Goal: Task Accomplishment & Management: Use online tool/utility

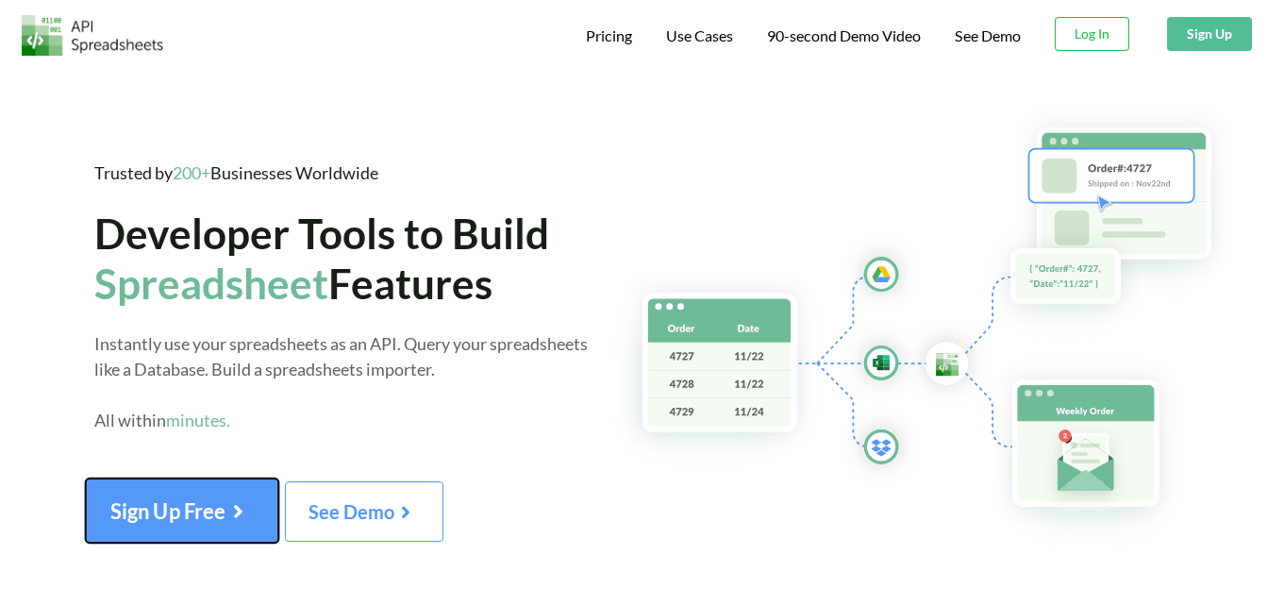
click at [229, 529] on button "Sign Up Free" at bounding box center [182, 510] width 193 height 64
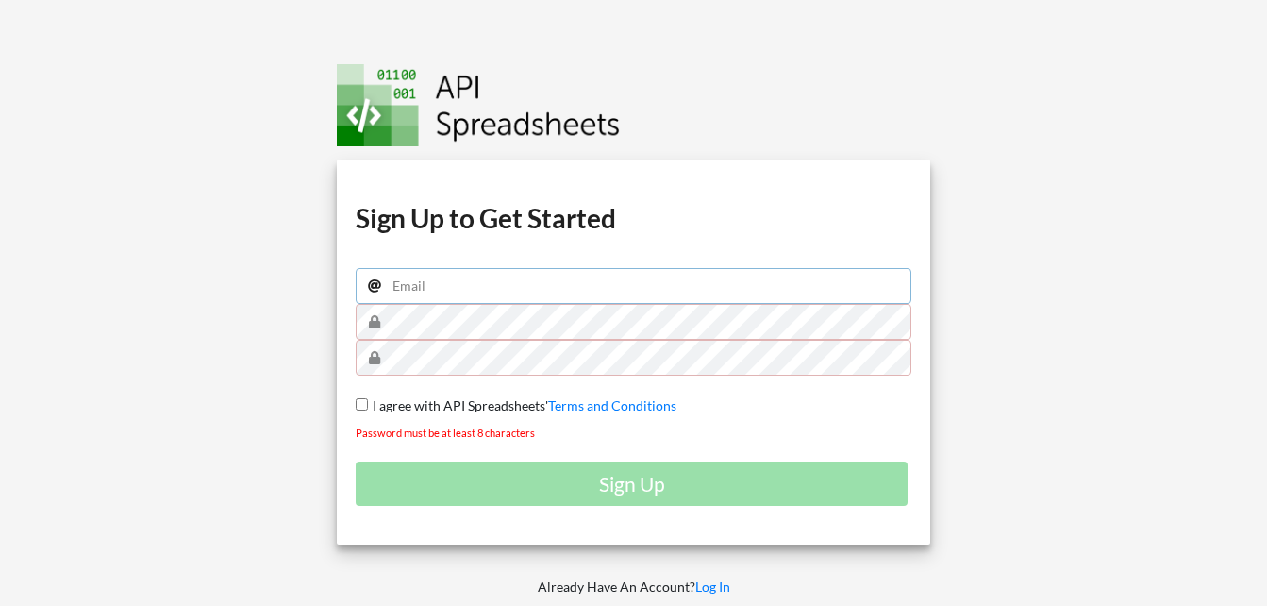
click at [463, 279] on input "email" at bounding box center [634, 286] width 556 height 36
click at [982, 230] on div at bounding box center [1120, 344] width 324 height 689
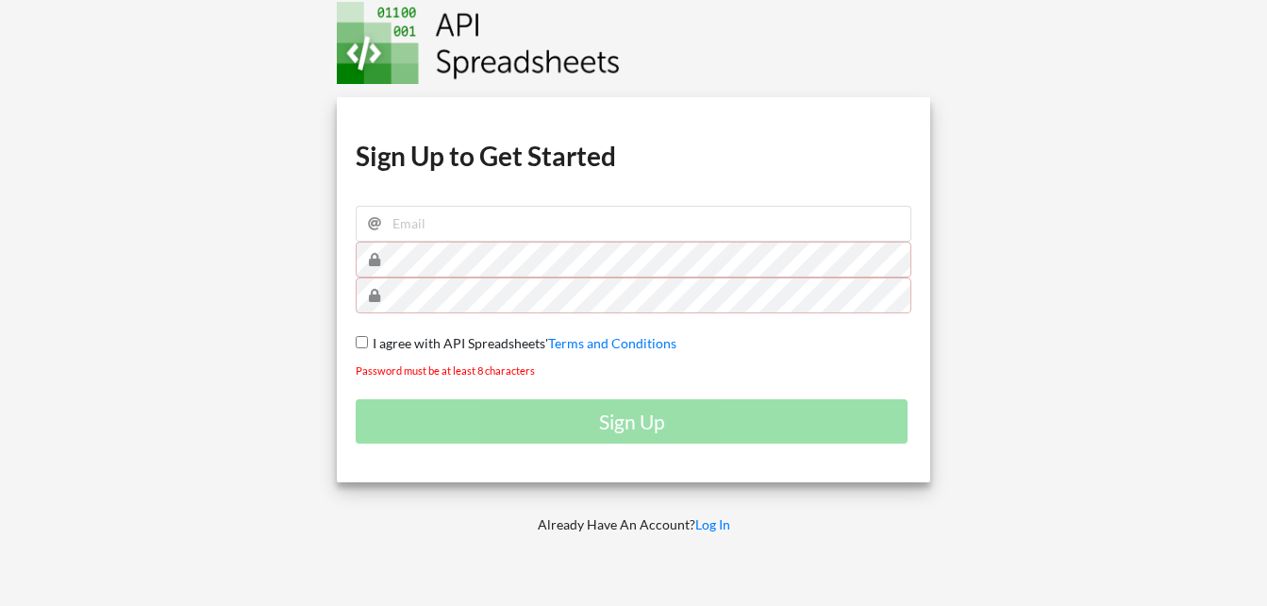
scroll to position [94, 0]
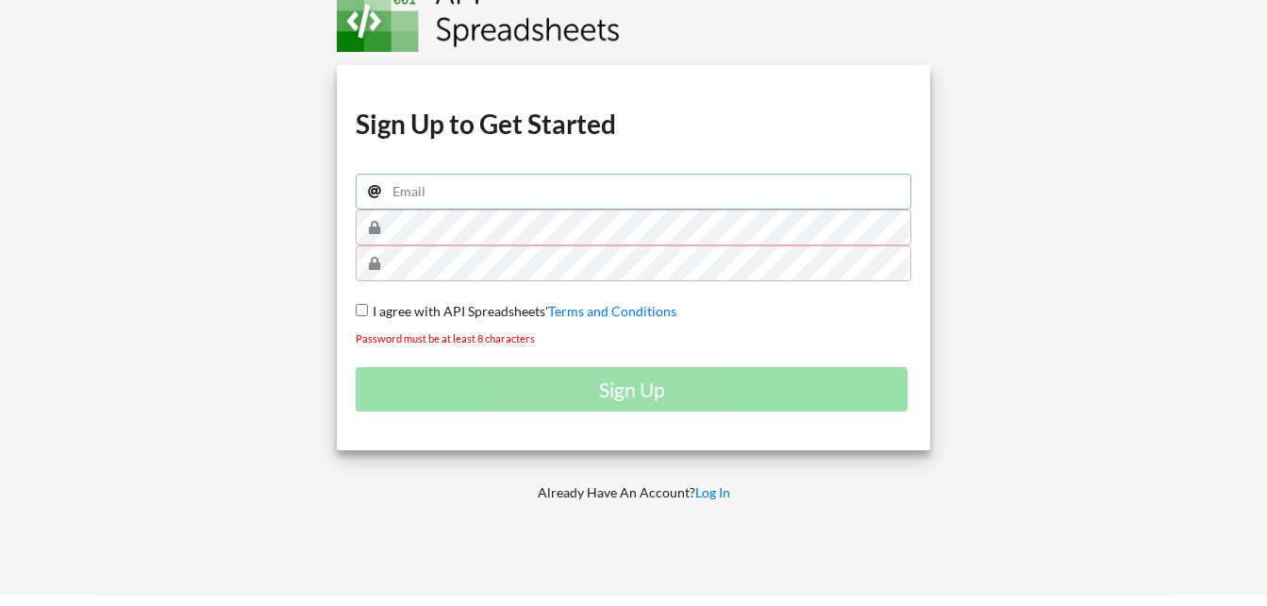
click at [531, 190] on input "email" at bounding box center [634, 192] width 556 height 36
type input "lunadelatorre83@gmail.com"
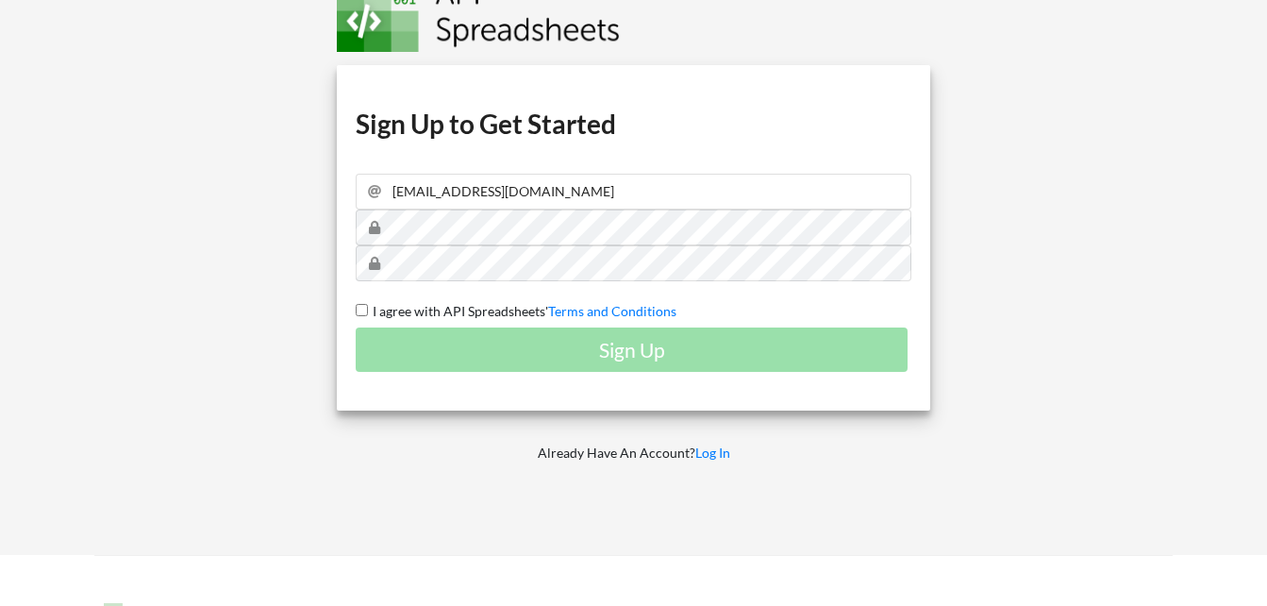
drag, startPoint x: 364, startPoint y: 305, endPoint x: 415, endPoint y: 324, distance: 54.3
click at [364, 305] on input "I agree with API Spreadsheets' Terms and Conditions" at bounding box center [362, 310] width 12 height 12
checkbox input "true"
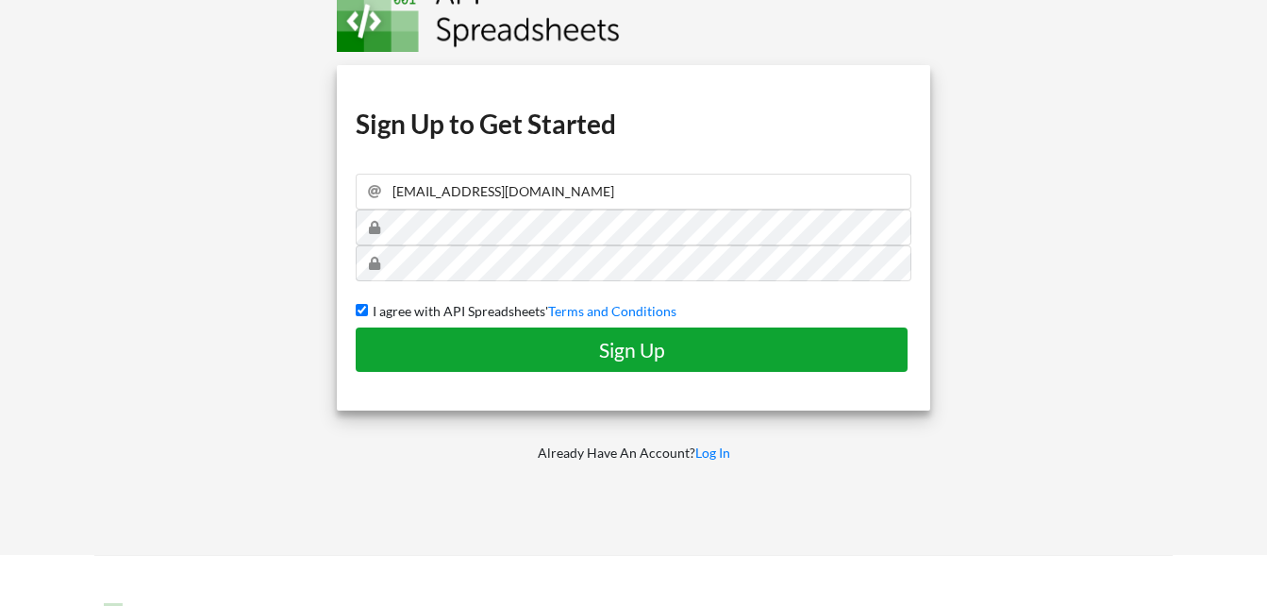
click at [461, 348] on h4 "Sign Up" at bounding box center [632, 350] width 512 height 24
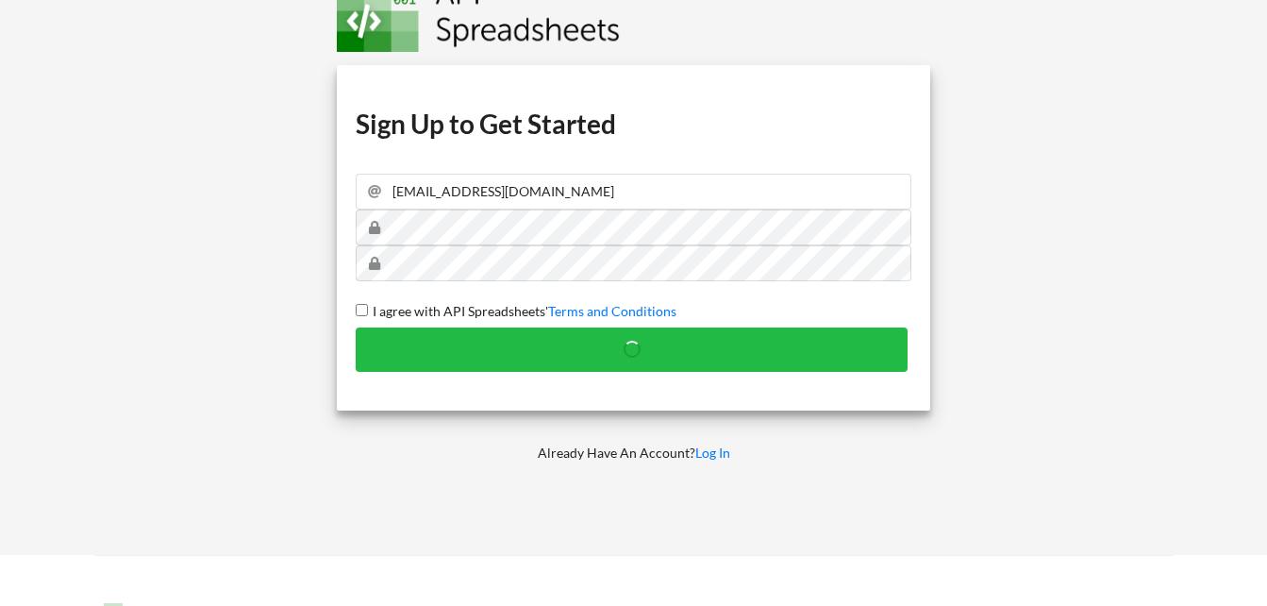
checkbox input "false"
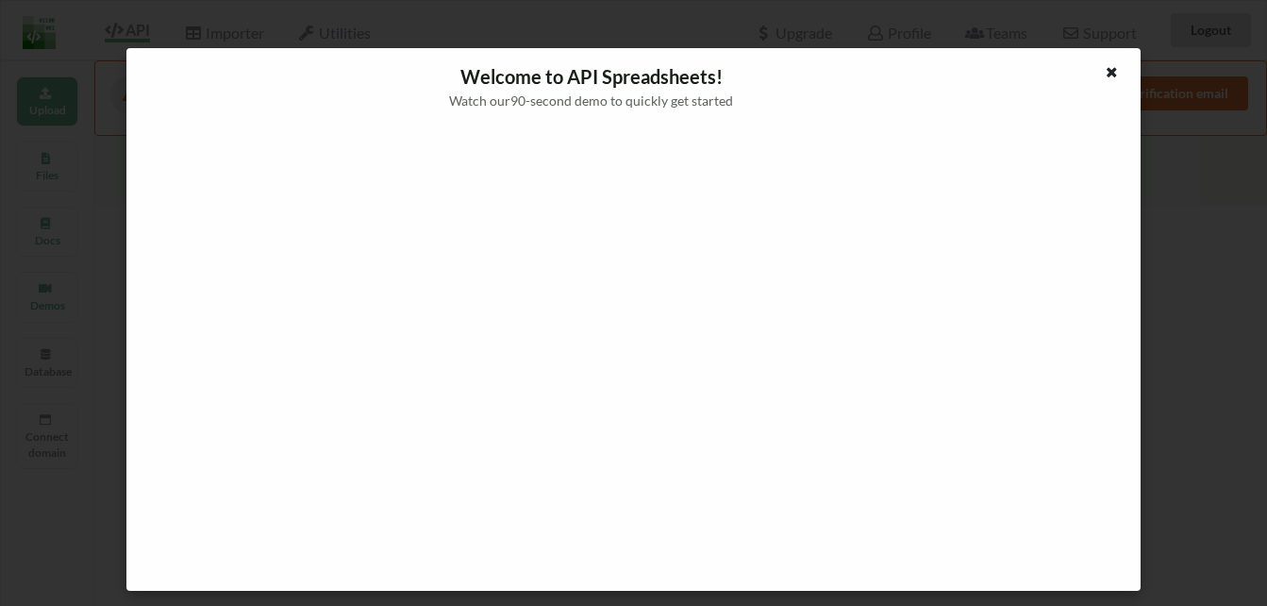
click at [1069, 137] on div at bounding box center [633, 351] width 983 height 451
click at [1117, 73] on icon at bounding box center [1112, 69] width 16 height 13
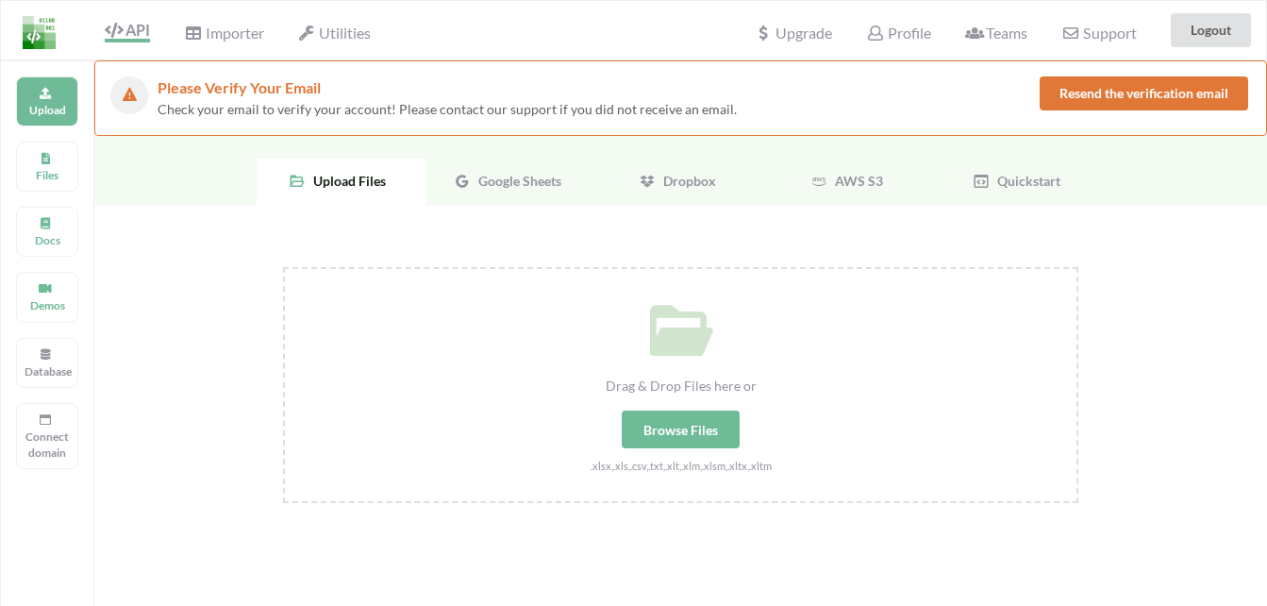
click at [1160, 96] on button "Resend the verification email" at bounding box center [1144, 93] width 209 height 34
click at [491, 182] on span "Google Sheets" at bounding box center [516, 181] width 91 height 16
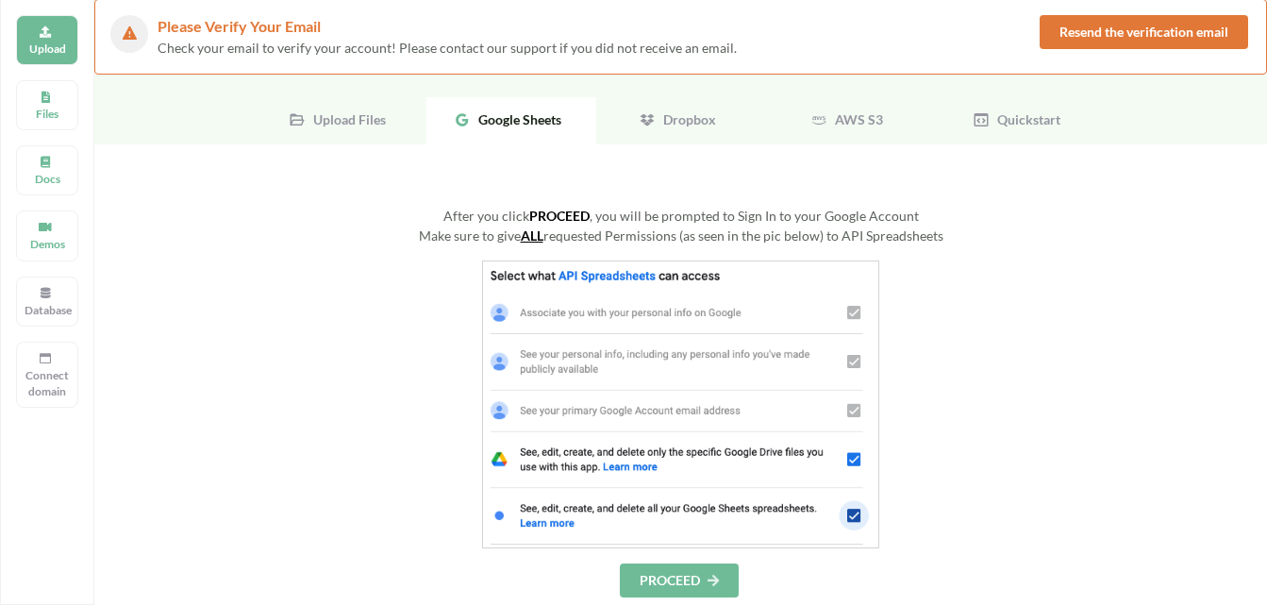
scroll to position [94, 0]
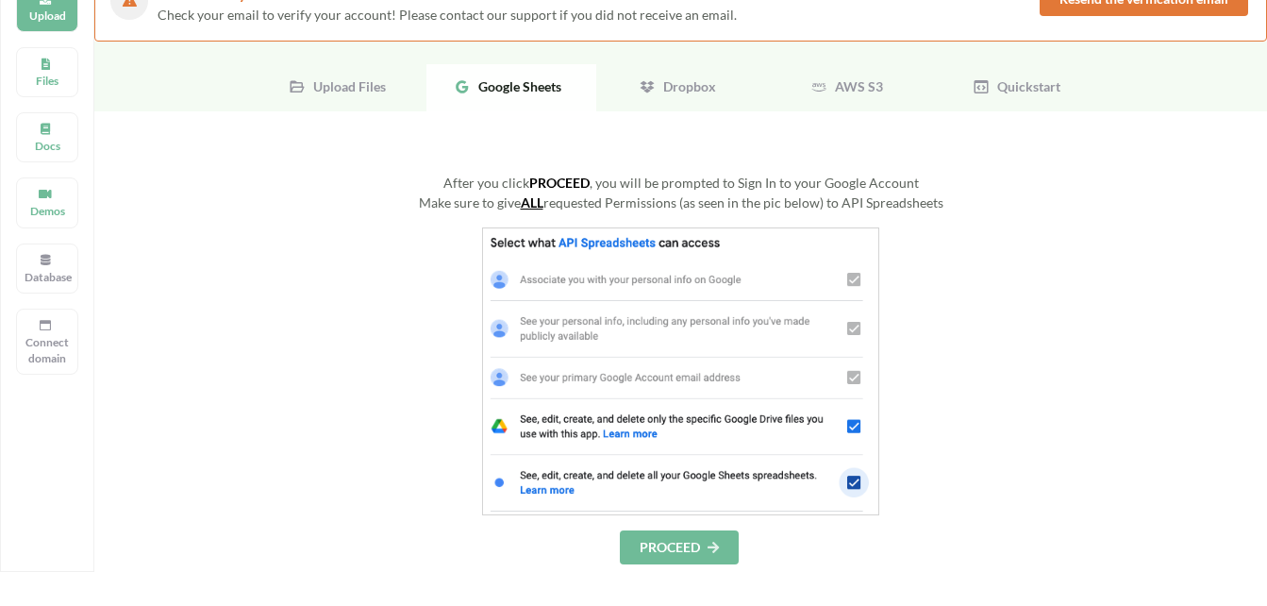
click at [653, 544] on button "PROCEED" at bounding box center [679, 547] width 119 height 34
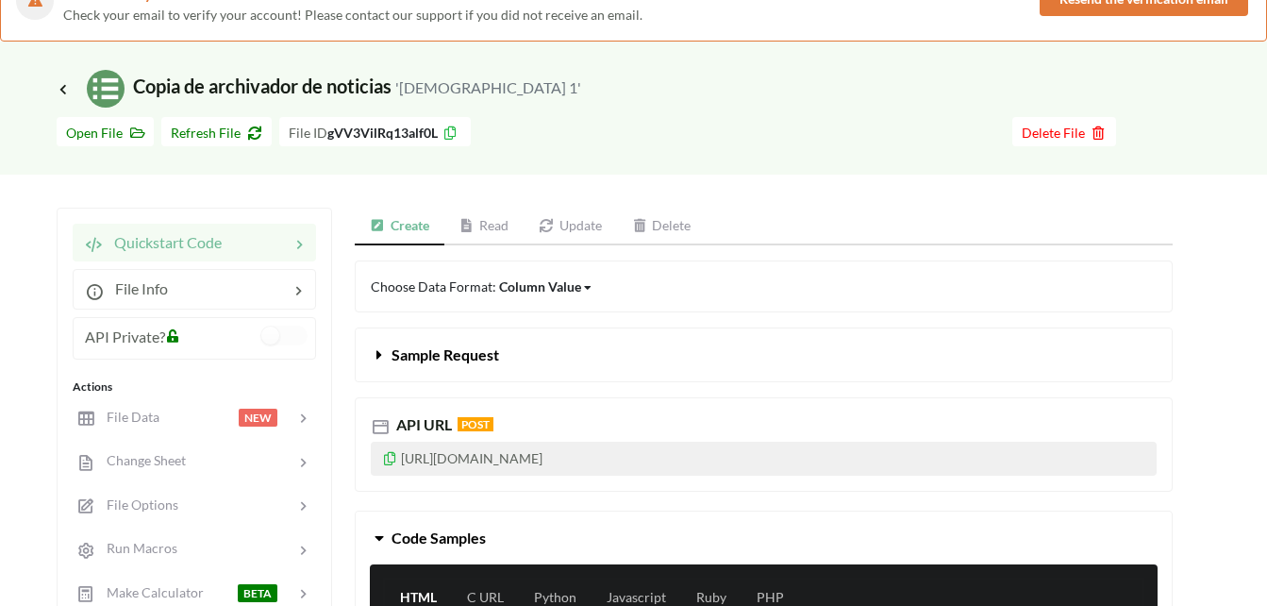
click at [730, 463] on p "[URL][DOMAIN_NAME]" at bounding box center [764, 459] width 786 height 34
drag, startPoint x: 732, startPoint y: 460, endPoint x: 346, endPoint y: 452, distance: 386.1
click at [346, 452] on div "API URL POST https://api.apispreadsheets.com/data/gVV3VilRq13alf0L/" at bounding box center [764, 436] width 847 height 109
copy p "https://api.apispreadsheets.com/data/gVV3VilRq13alf0L/"
click at [391, 459] on icon at bounding box center [390, 455] width 16 height 13
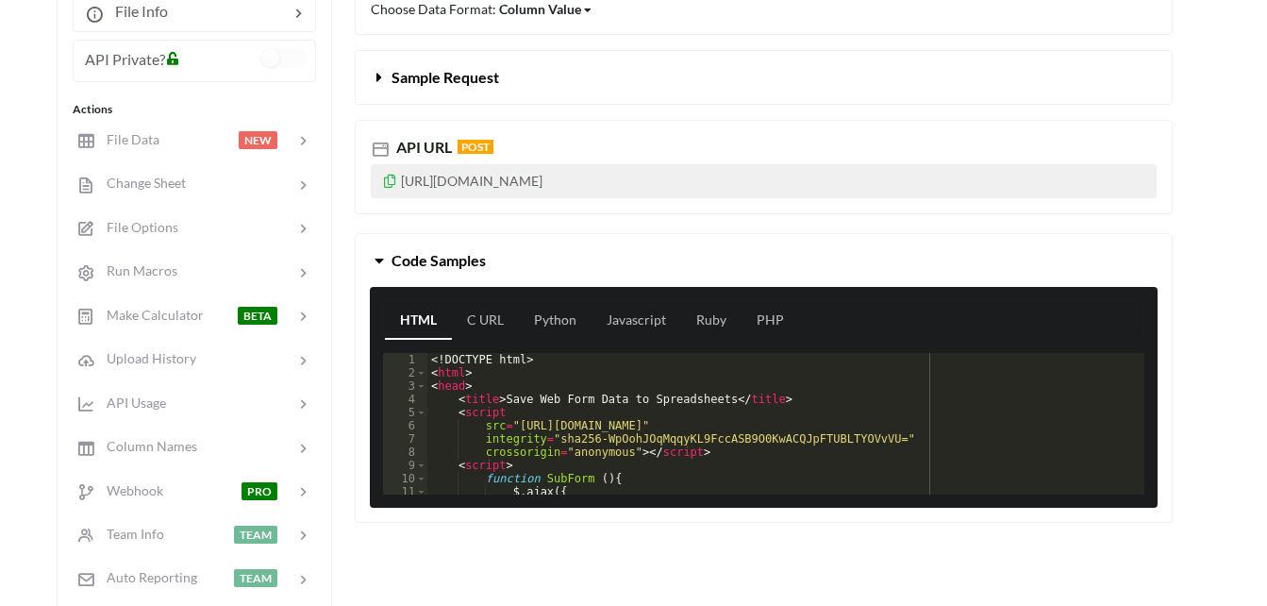
scroll to position [378, 0]
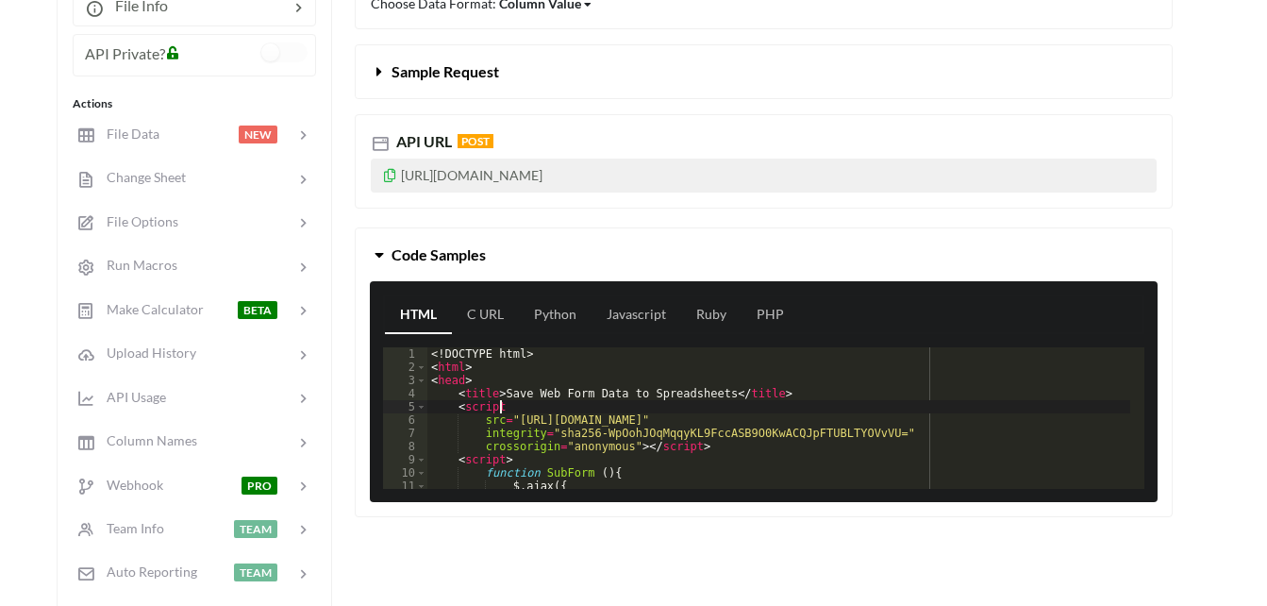
click at [585, 409] on div "<! DOCTYPE html > < html > < head > < title > Save Web Form Data to Spreadsheet…" at bounding box center [779, 431] width 703 height 168
click at [737, 168] on p "[URL][DOMAIN_NAME]" at bounding box center [764, 176] width 786 height 34
drag, startPoint x: 737, startPoint y: 181, endPoint x: 438, endPoint y: 174, distance: 299.3
click at [438, 174] on p "[URL][DOMAIN_NAME]" at bounding box center [764, 176] width 786 height 34
drag, startPoint x: 438, startPoint y: 174, endPoint x: 378, endPoint y: 75, distance: 115.6
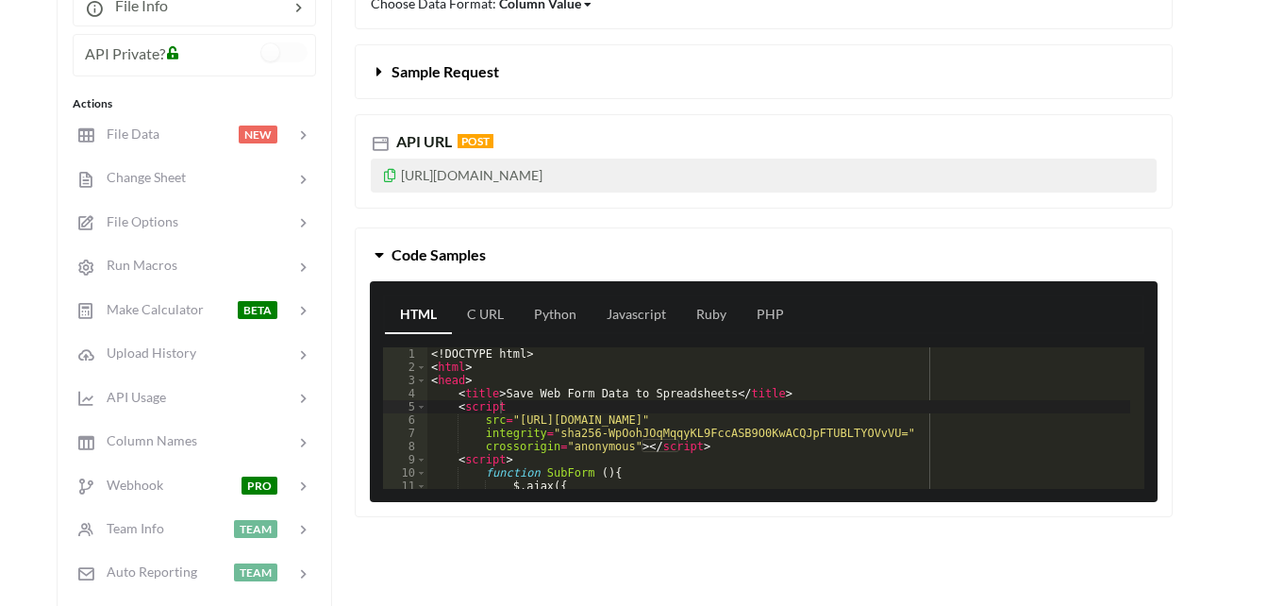
click at [378, 75] on icon at bounding box center [380, 67] width 18 height 15
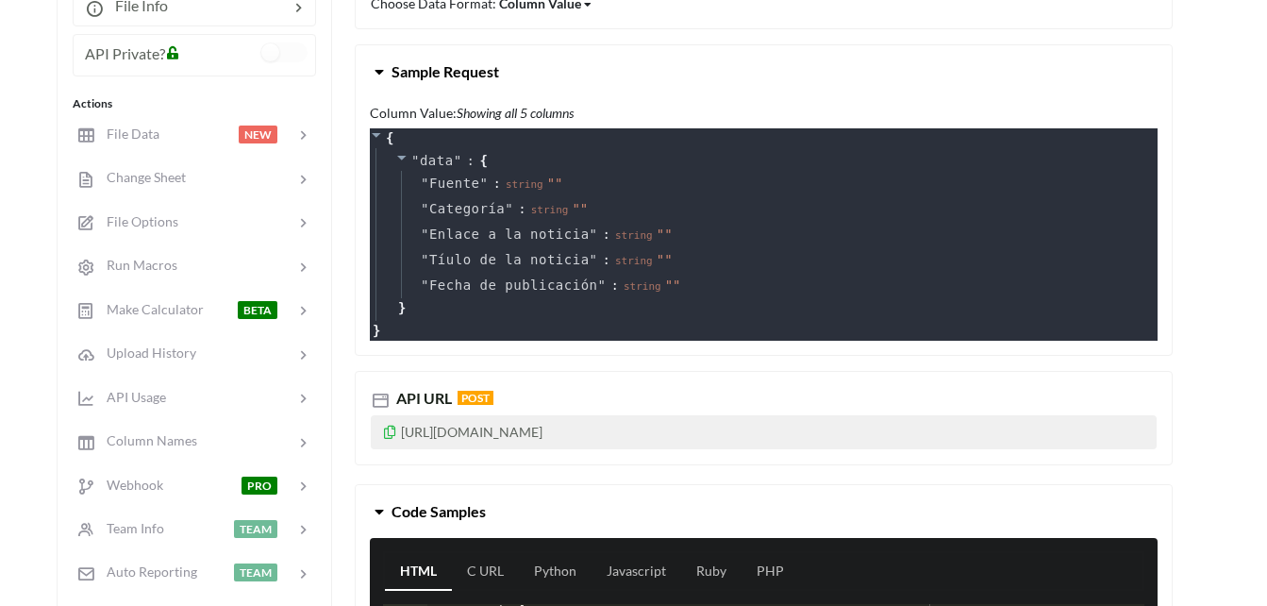
scroll to position [472, 0]
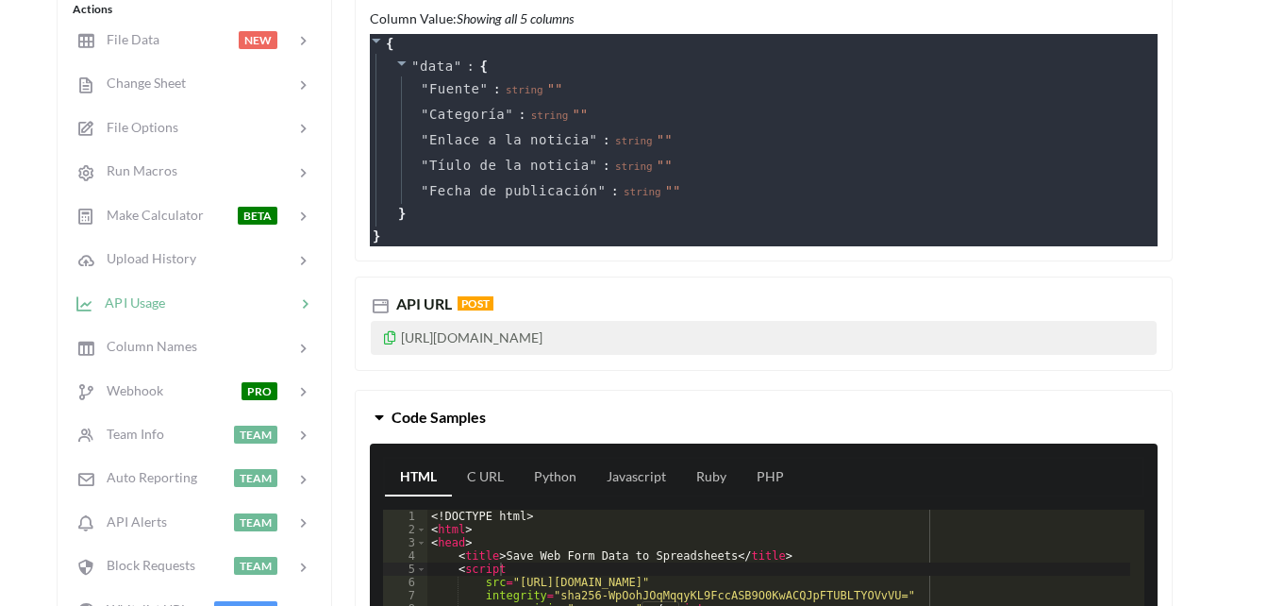
click at [212, 305] on div at bounding box center [230, 303] width 130 height 22
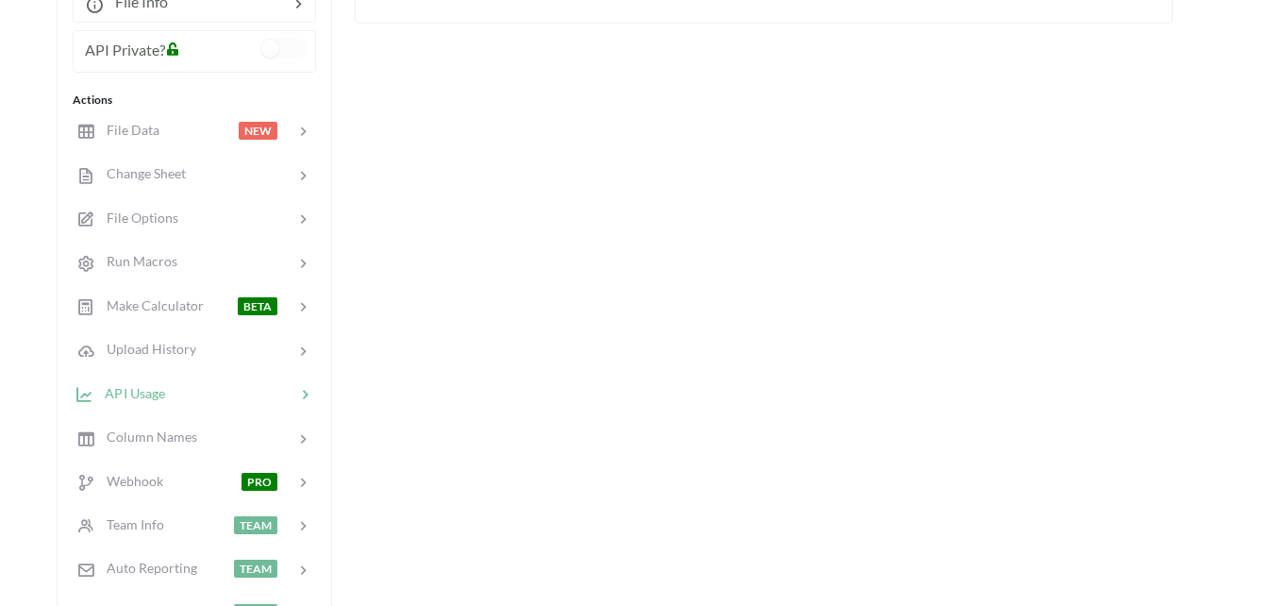
scroll to position [191, 0]
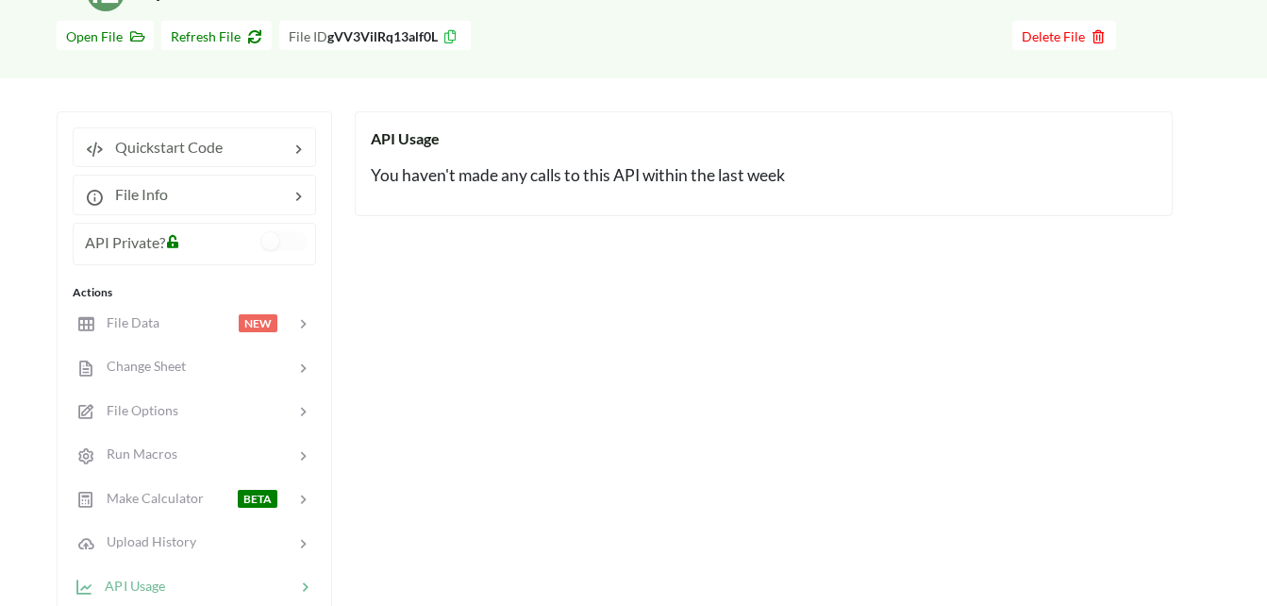
click at [354, 39] on b "gVV3VilRq13alf0L" at bounding box center [382, 36] width 110 height 16
click at [139, 320] on span "File Data" at bounding box center [125, 322] width 65 height 16
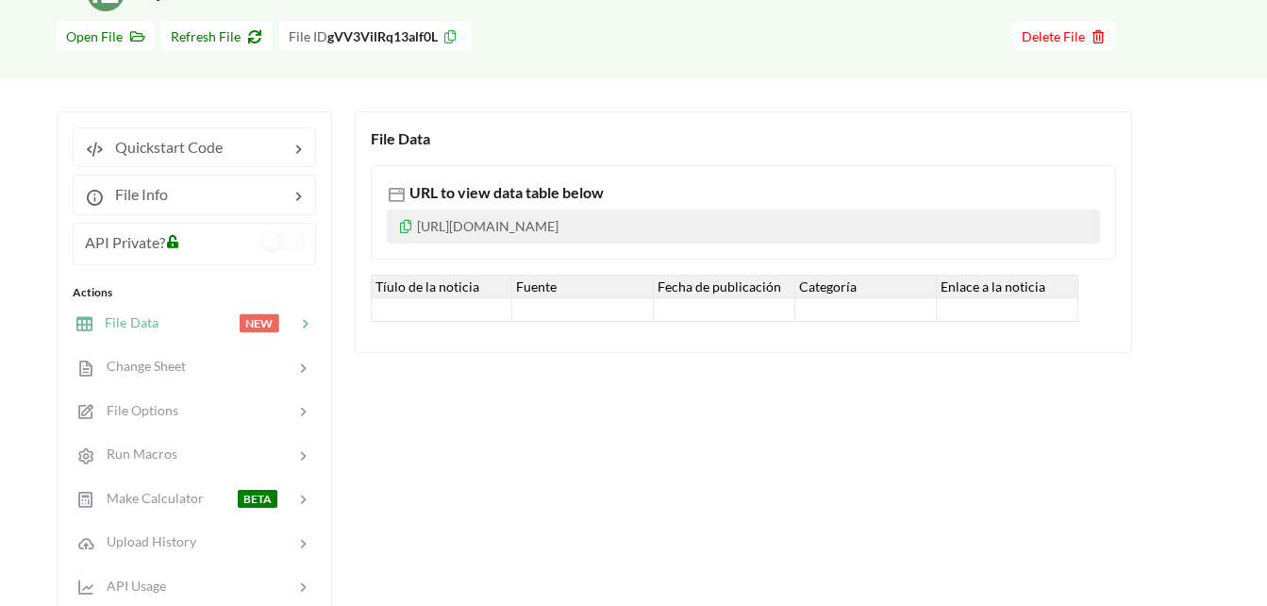
click at [410, 227] on icon at bounding box center [406, 223] width 16 height 13
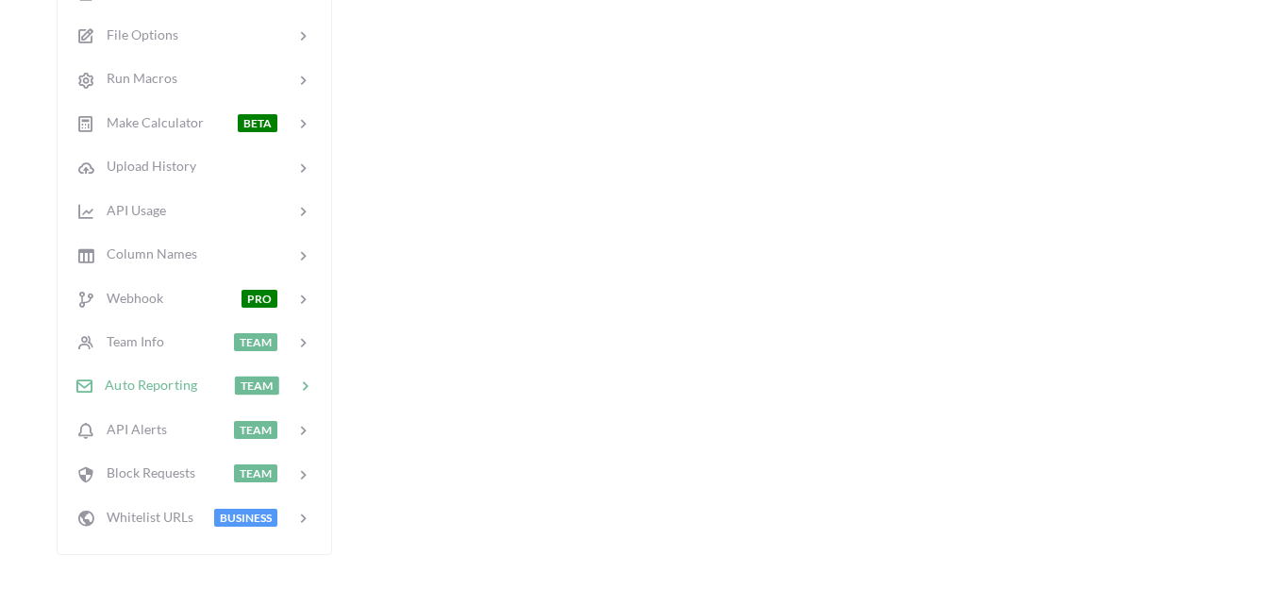
scroll to position [568, 0]
click at [157, 422] on span "API Alerts" at bounding box center [130, 427] width 74 height 16
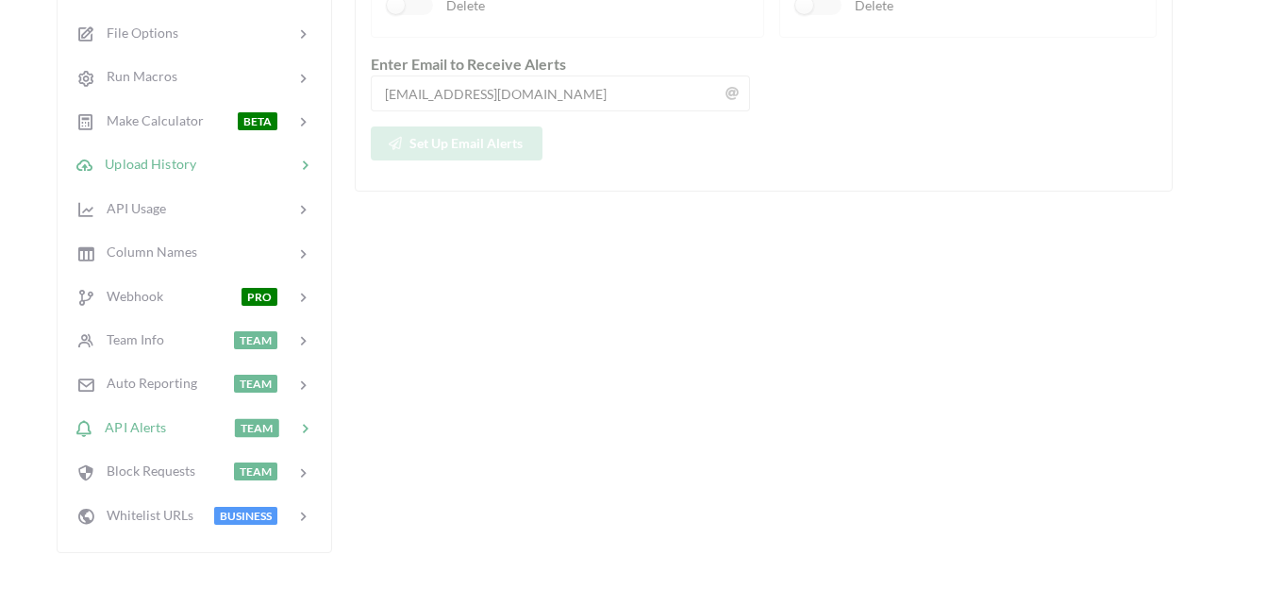
click at [203, 176] on div "Upload History" at bounding box center [194, 165] width 248 height 44
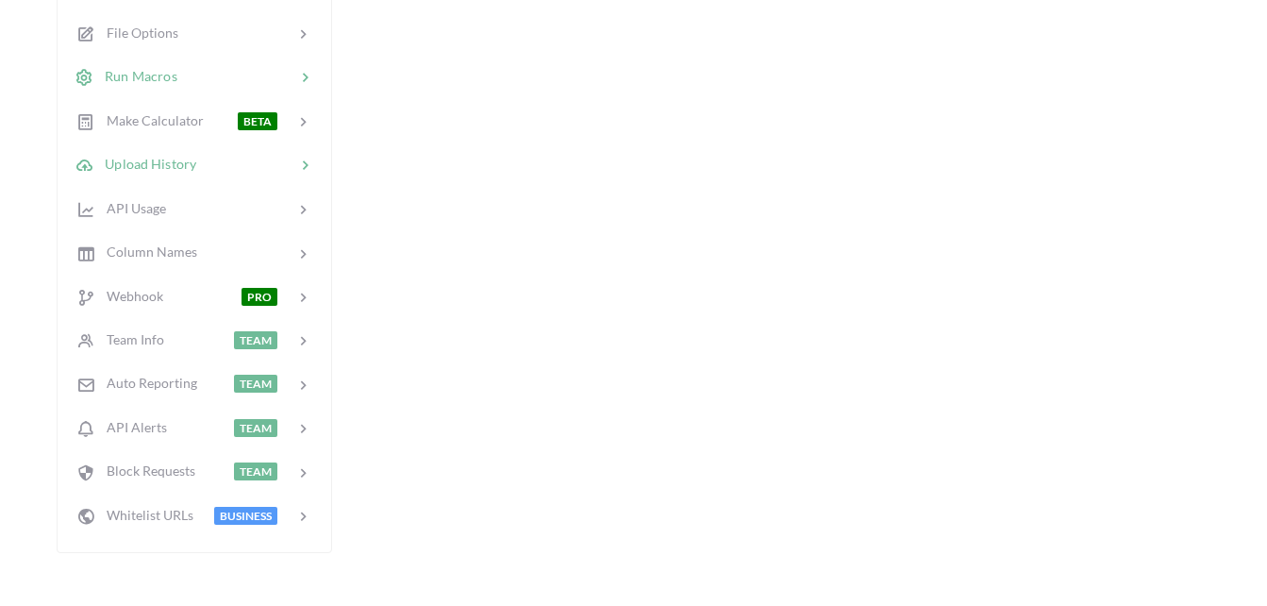
click at [194, 82] on div at bounding box center [236, 77] width 118 height 22
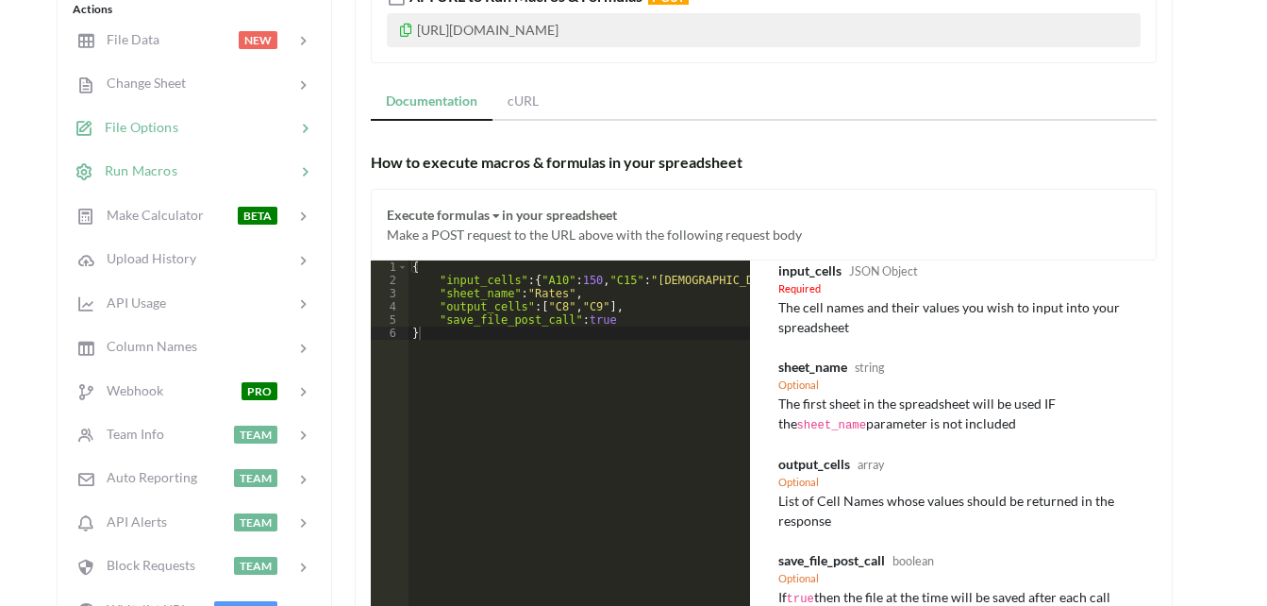
scroll to position [379, 0]
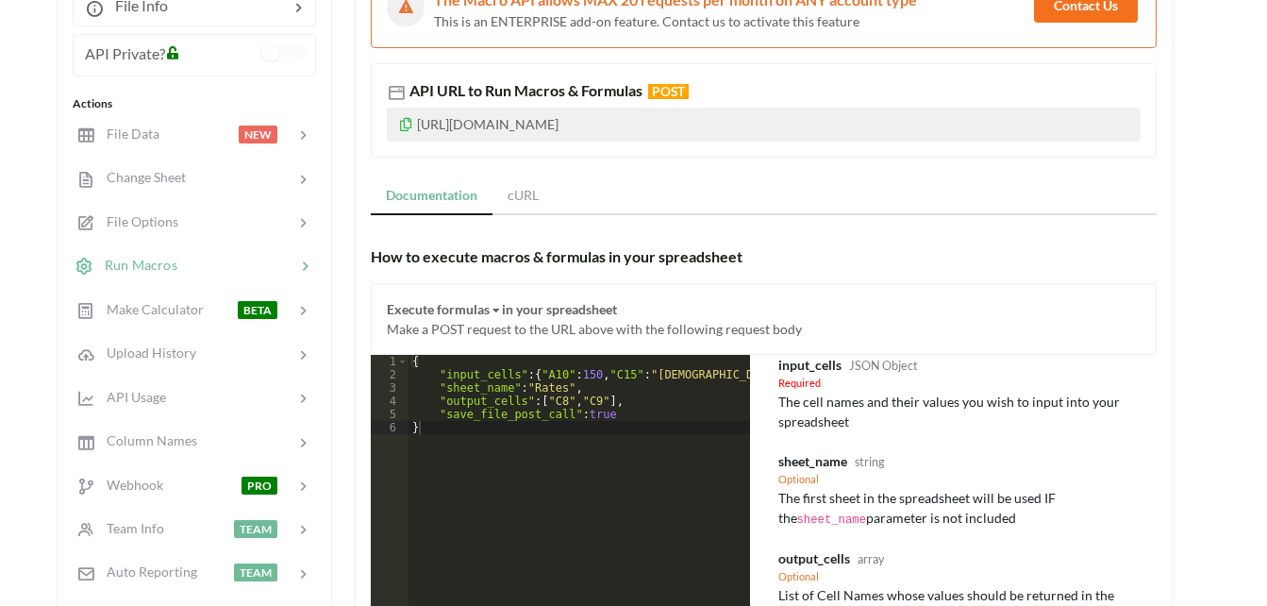
click at [532, 119] on p "https://api.apispreadsheets.com/run-macros/gVV3VilRq13alf0L/" at bounding box center [764, 125] width 754 height 34
click at [206, 231] on div at bounding box center [236, 222] width 117 height 22
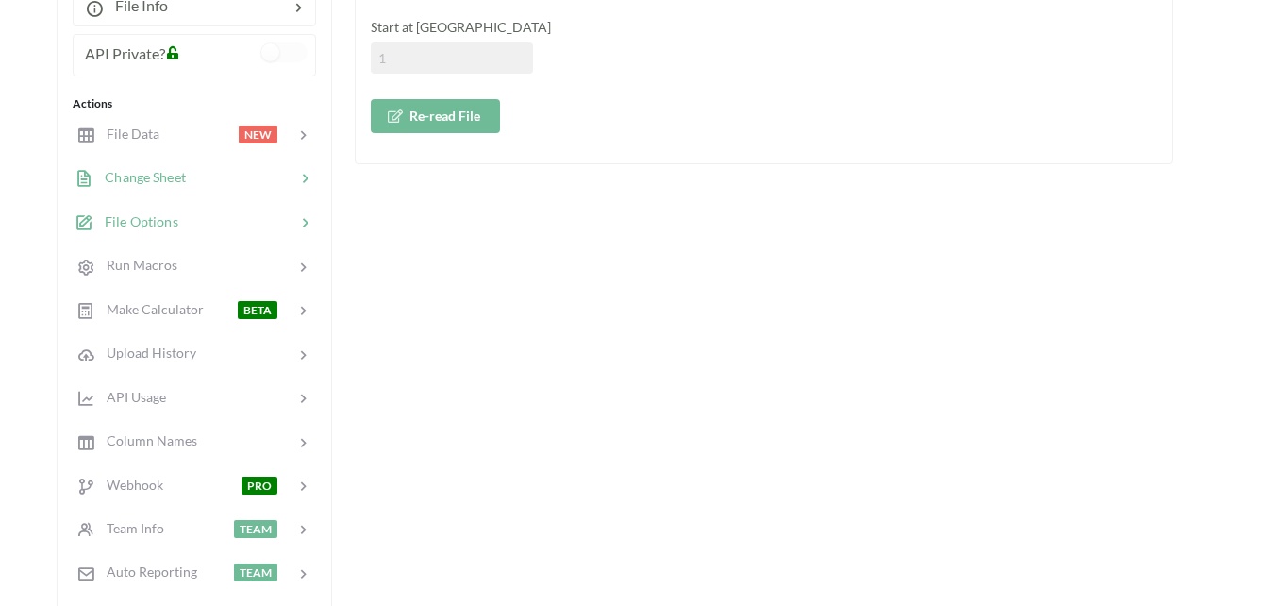
click at [232, 180] on div at bounding box center [240, 178] width 109 height 22
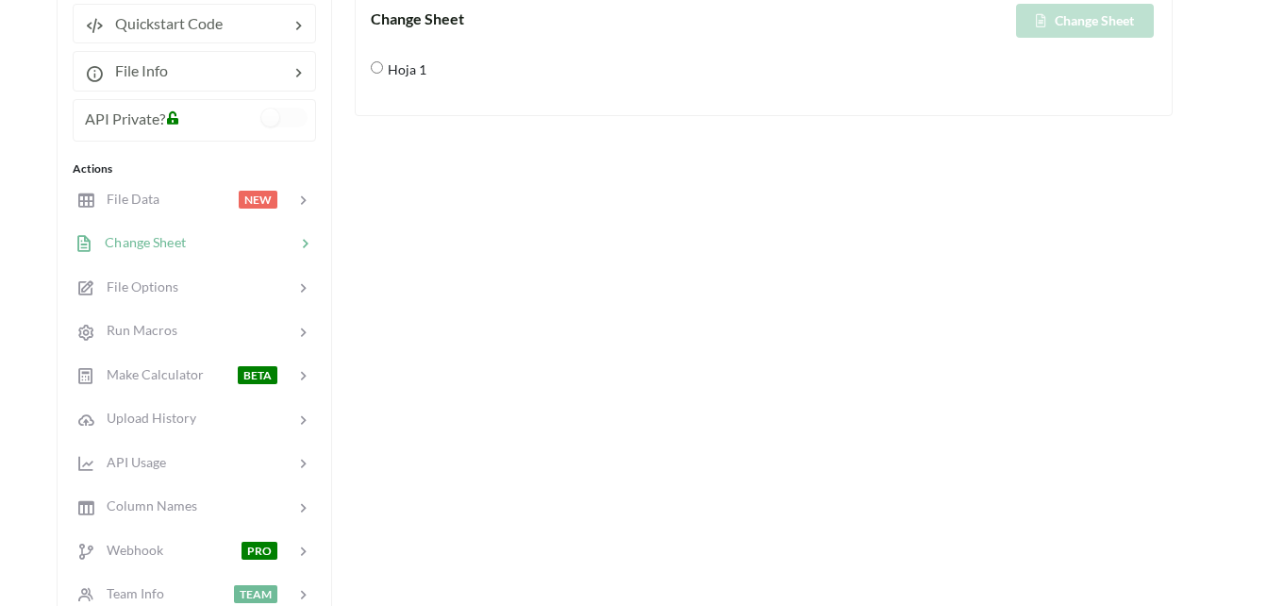
scroll to position [285, 0]
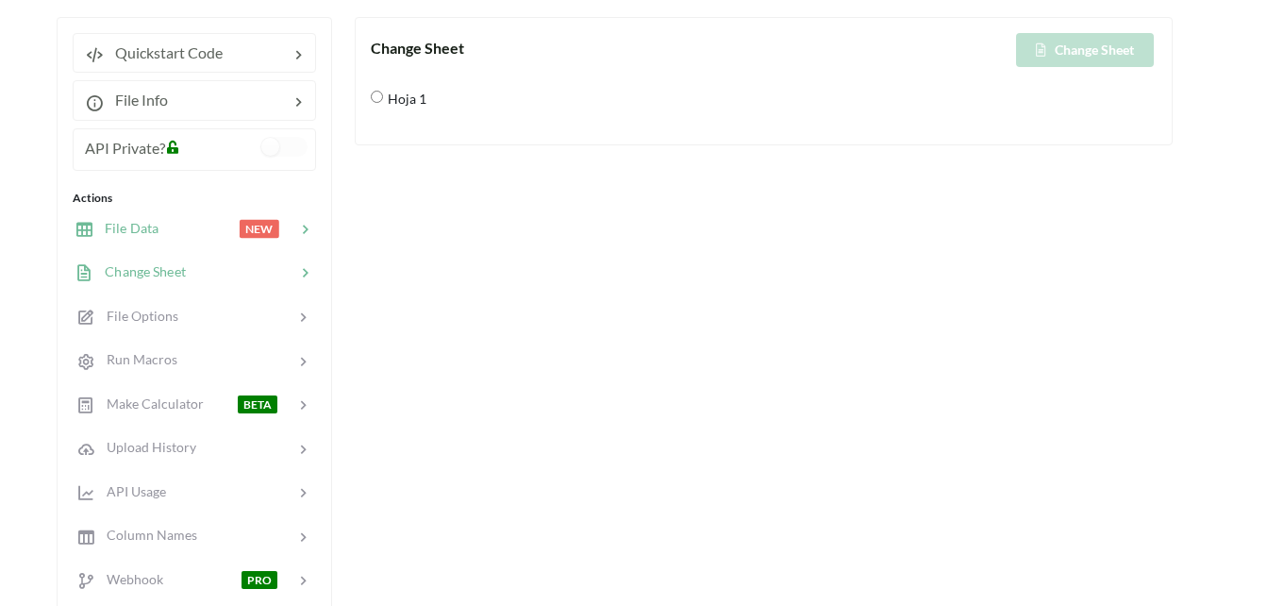
click at [200, 212] on div "File Data NEW" at bounding box center [194, 228] width 248 height 44
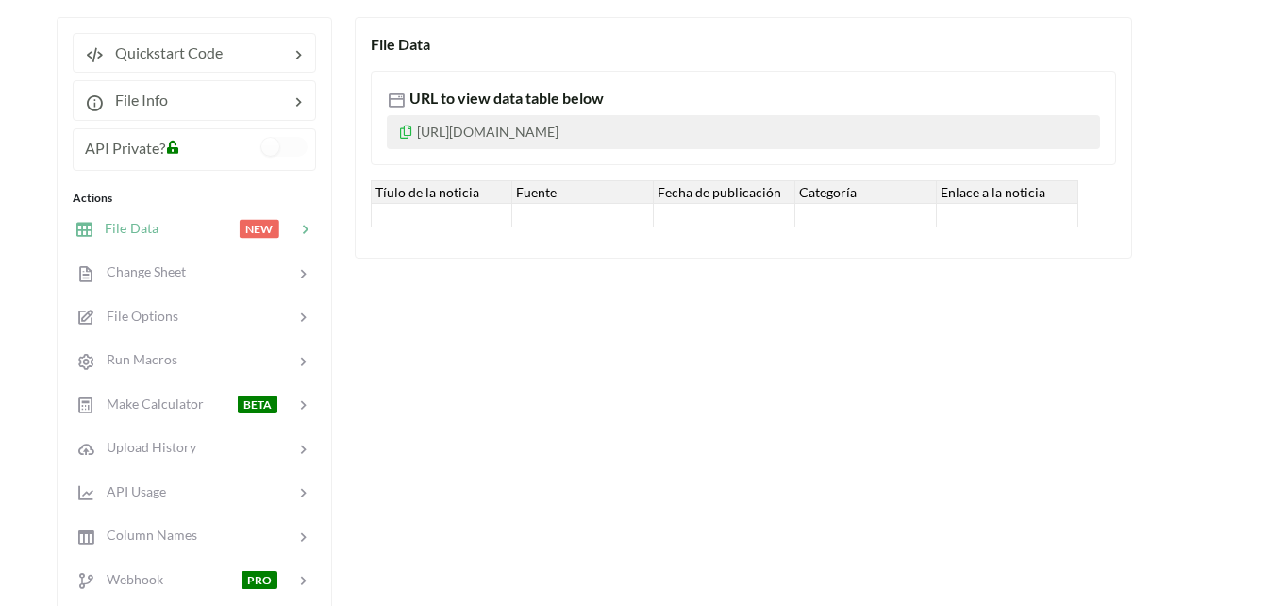
click at [616, 125] on p "https://www.apispreadsheets.com/table/gVV3VilRq13alf0L/" at bounding box center [743, 132] width 713 height 34
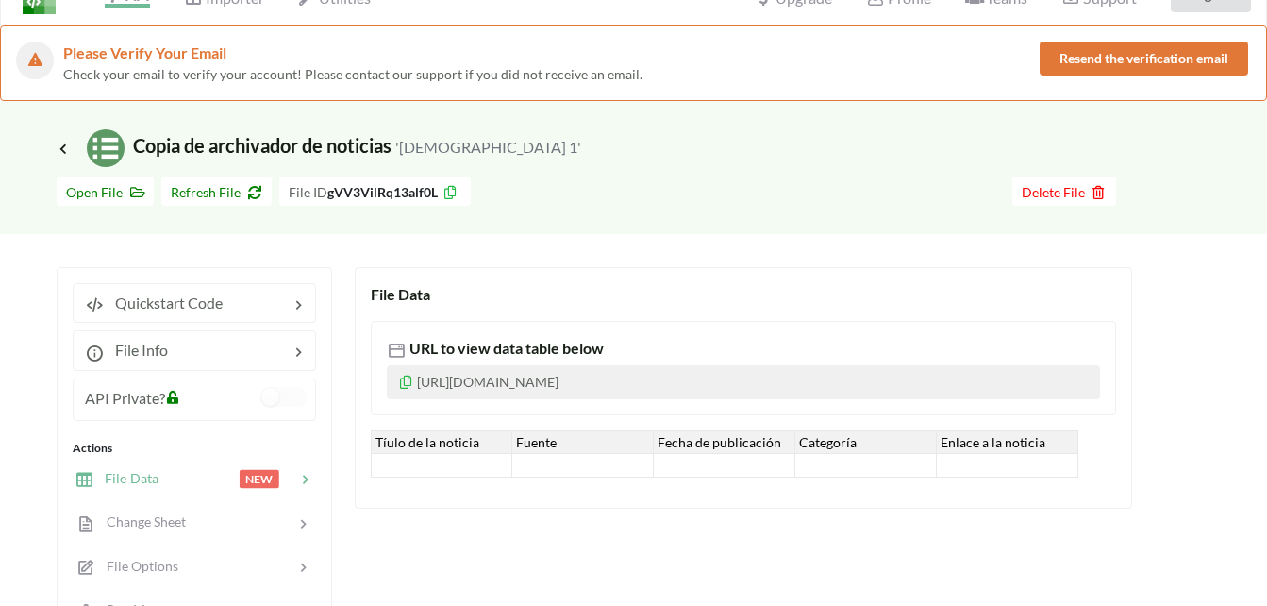
scroll to position [2, 0]
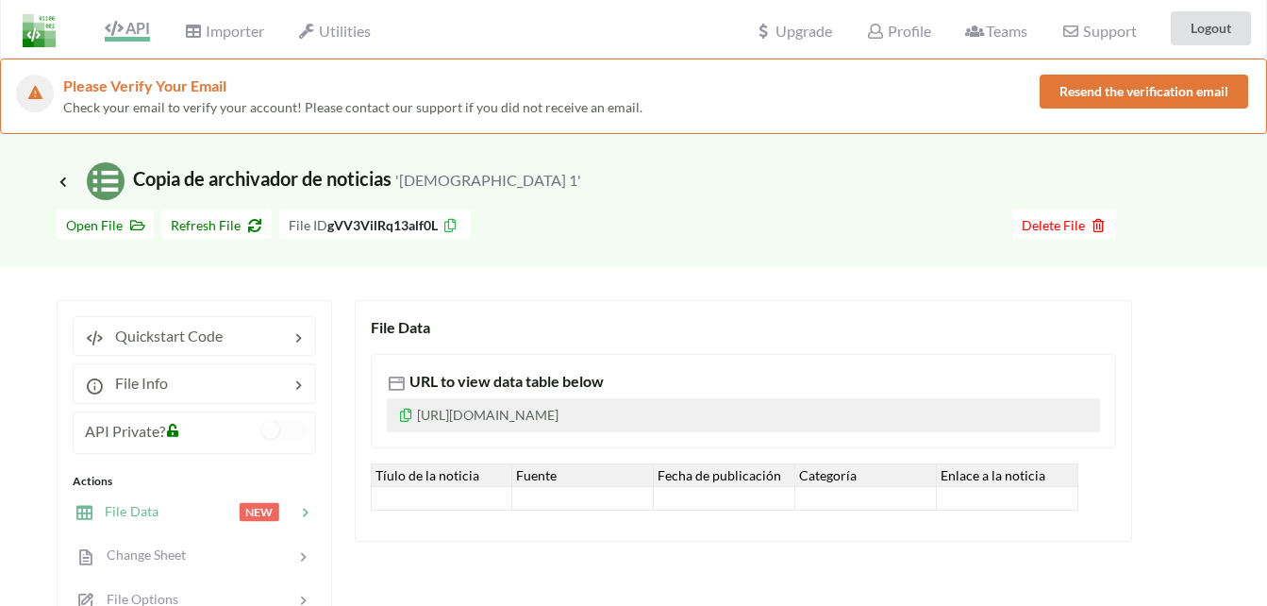
click at [137, 28] on span "API" at bounding box center [127, 30] width 45 height 23
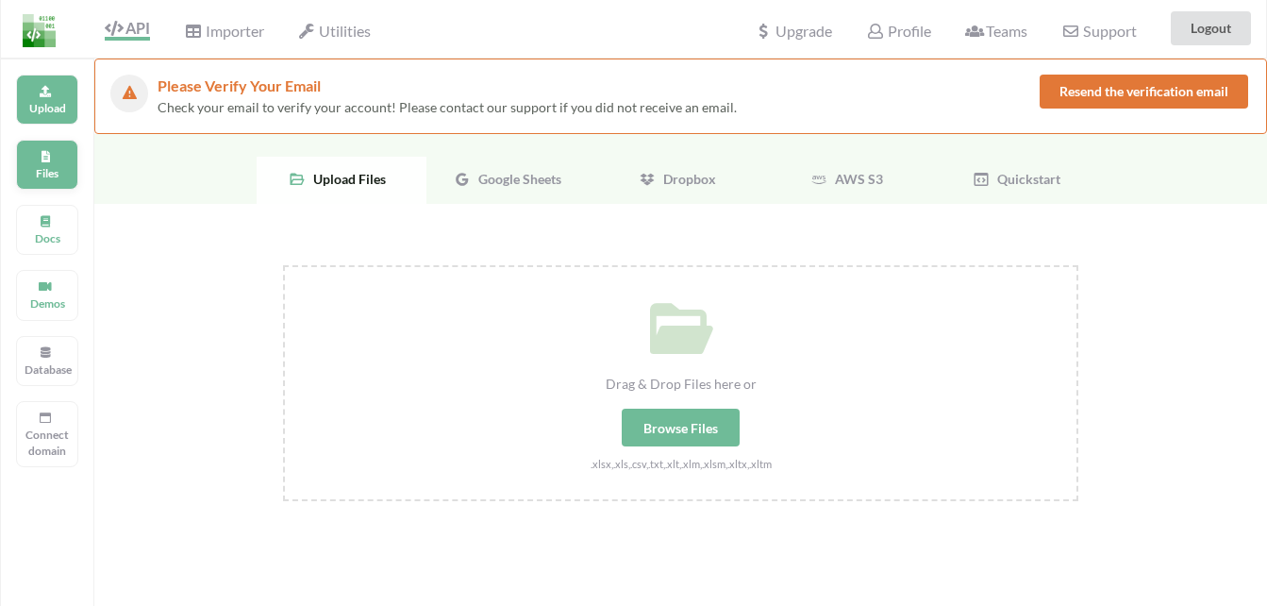
click at [40, 171] on p "Files" at bounding box center [47, 173] width 45 height 16
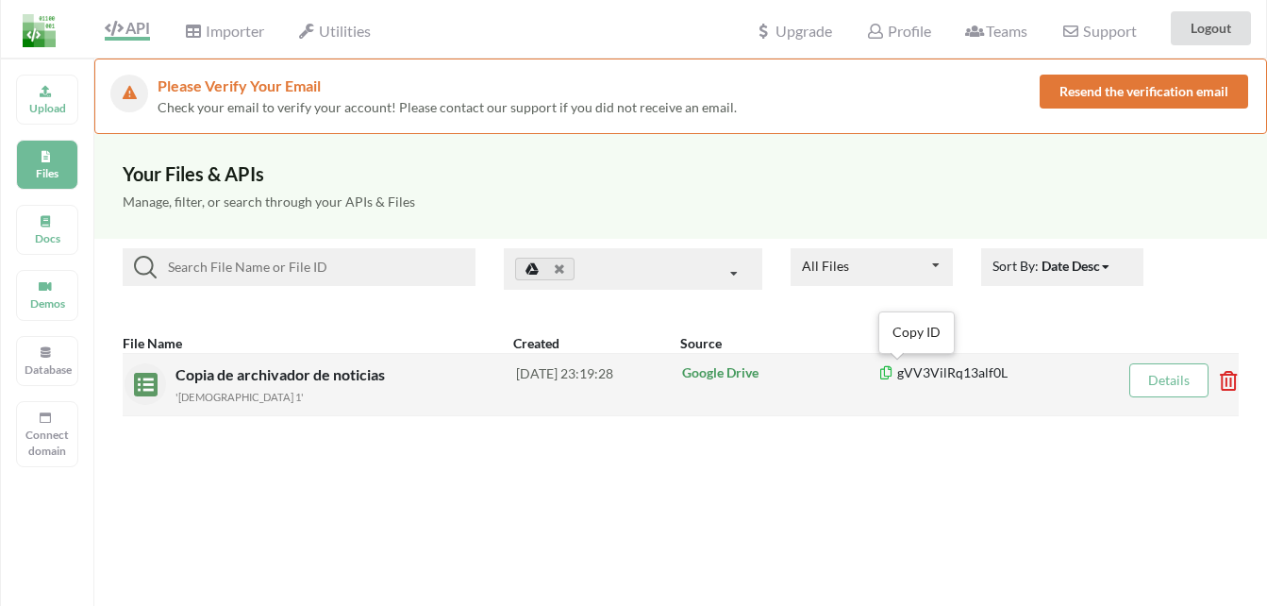
click at [887, 371] on icon at bounding box center [887, 369] width 16 height 13
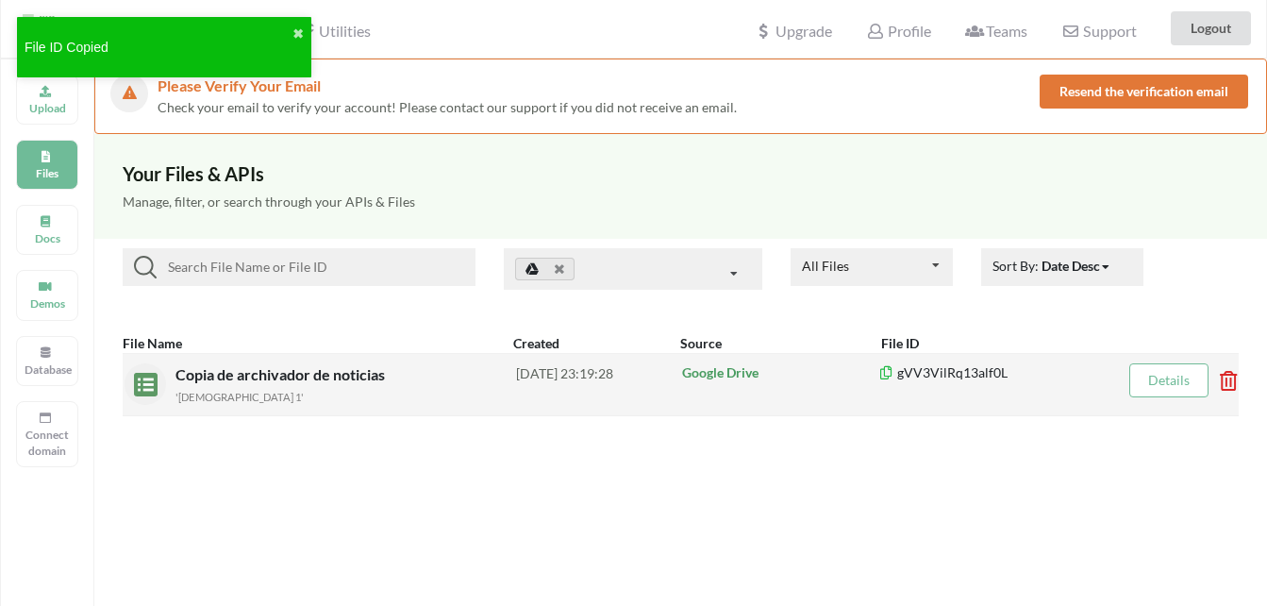
click at [1159, 388] on link "Details" at bounding box center [1170, 380] width 42 height 16
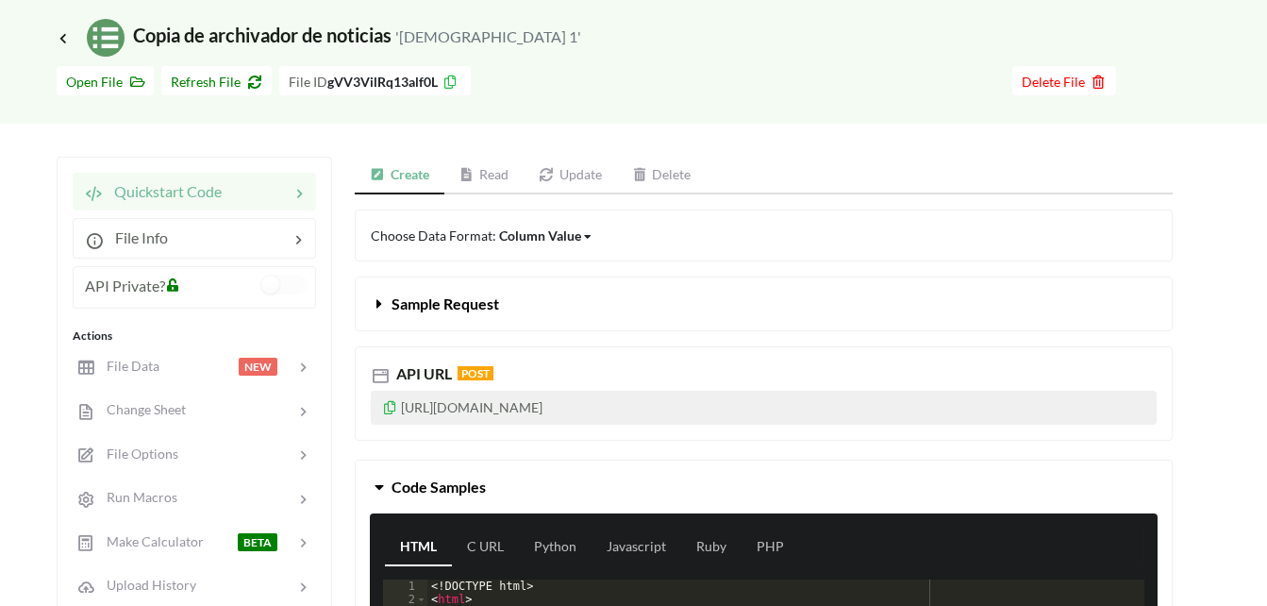
scroll to position [191, 0]
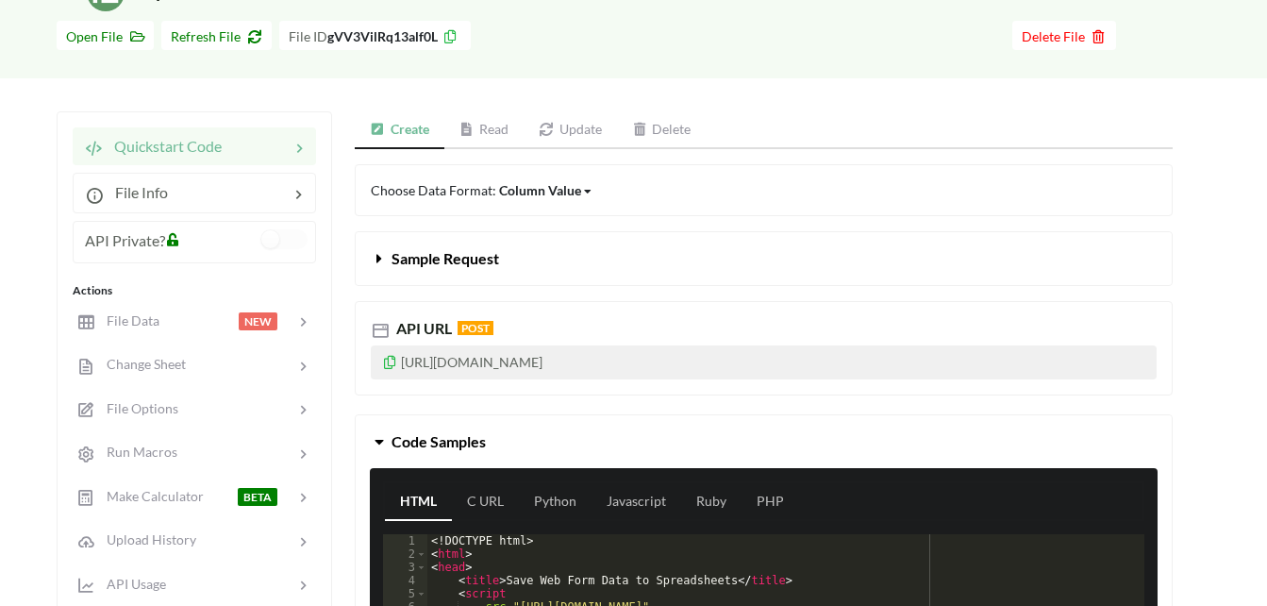
click at [391, 364] on icon at bounding box center [390, 359] width 16 height 13
click at [255, 33] on icon at bounding box center [251, 33] width 16 height 13
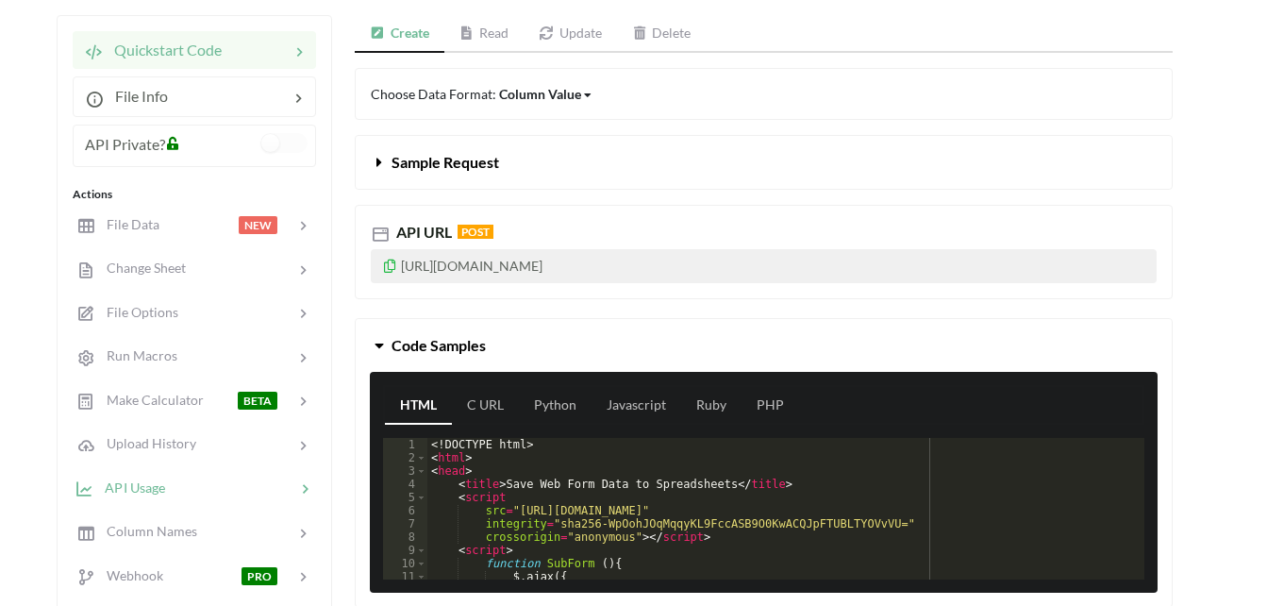
scroll to position [379, 0]
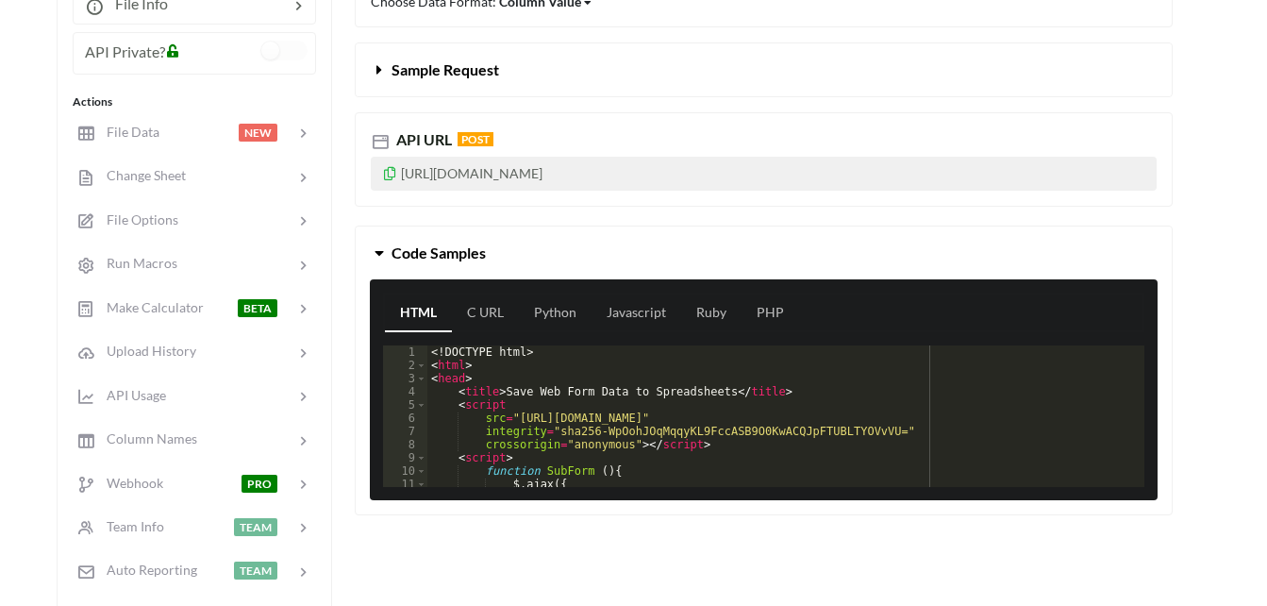
click at [468, 142] on span "POST" at bounding box center [476, 139] width 36 height 14
drag, startPoint x: 743, startPoint y: 185, endPoint x: 741, endPoint y: 175, distance: 10.6
click at [743, 184] on p "[URL][DOMAIN_NAME]" at bounding box center [764, 174] width 786 height 34
drag, startPoint x: 741, startPoint y: 175, endPoint x: 719, endPoint y: 171, distance: 22.0
click at [740, 175] on p "[URL][DOMAIN_NAME]" at bounding box center [764, 174] width 786 height 34
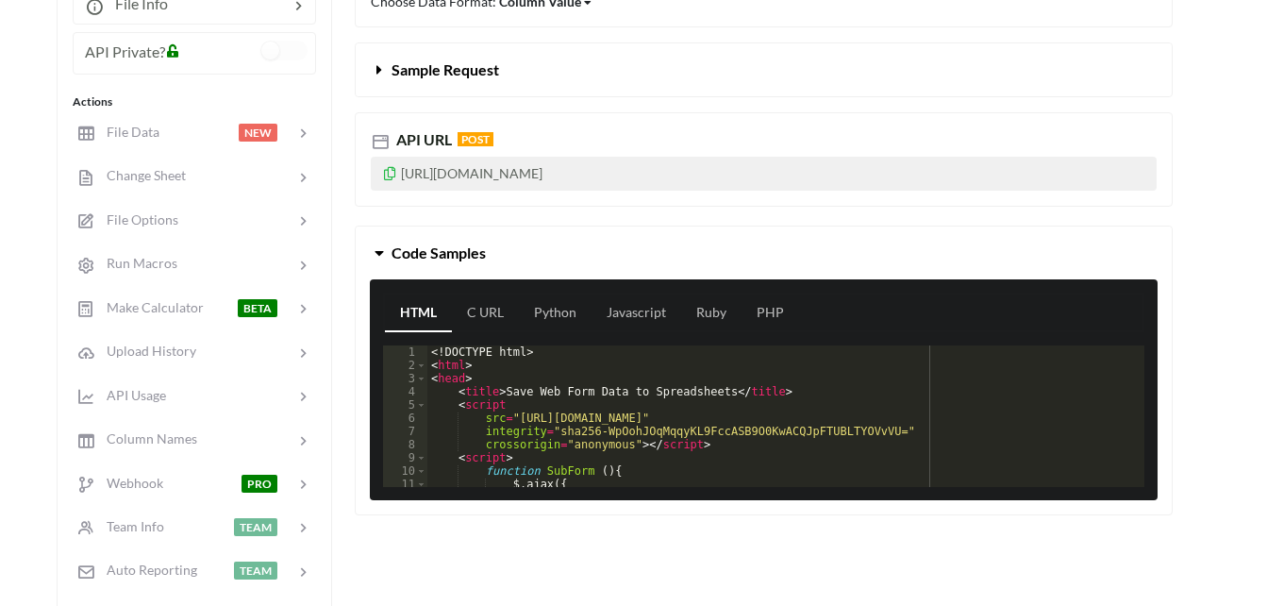
click at [713, 171] on p "[URL][DOMAIN_NAME]" at bounding box center [764, 174] width 786 height 34
click at [691, 171] on p "[URL][DOMAIN_NAME]" at bounding box center [764, 174] width 786 height 34
click at [686, 172] on p "[URL][DOMAIN_NAME]" at bounding box center [764, 174] width 786 height 34
click at [391, 172] on icon at bounding box center [390, 170] width 16 height 13
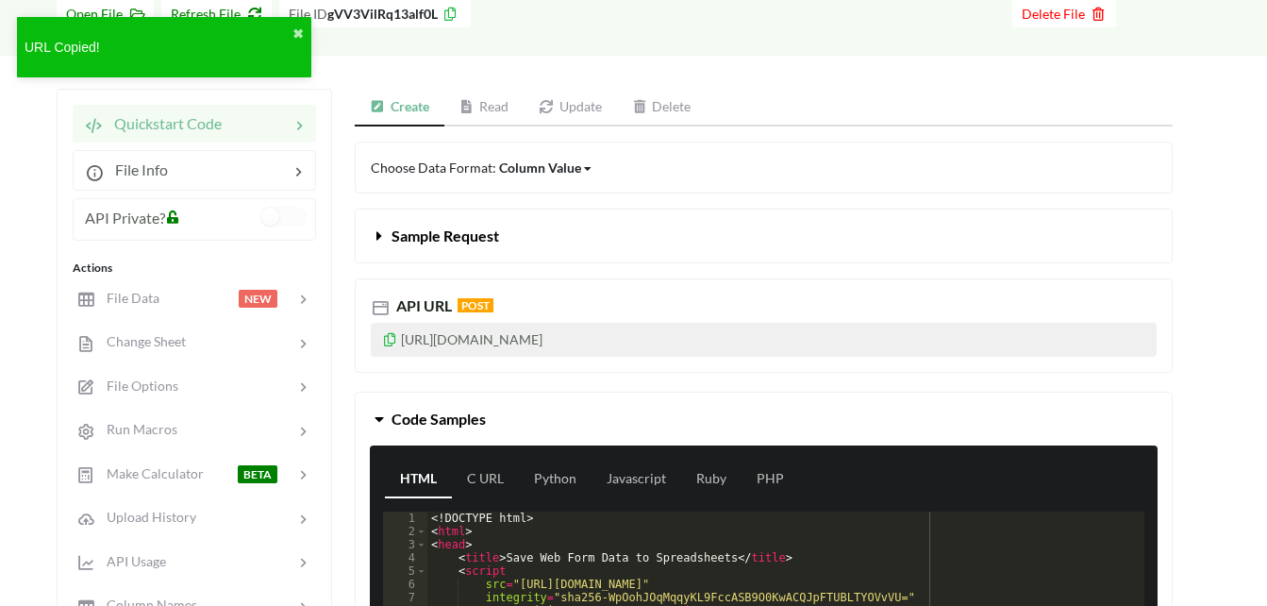
scroll to position [96, 0]
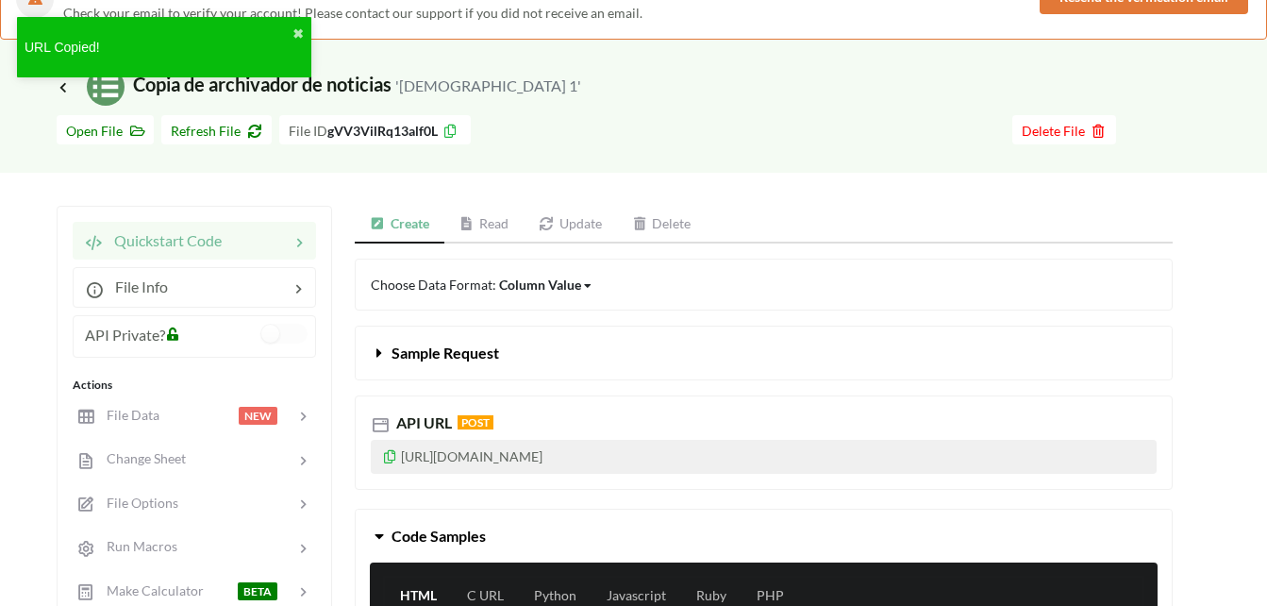
click at [582, 219] on link "Update" at bounding box center [570, 225] width 93 height 38
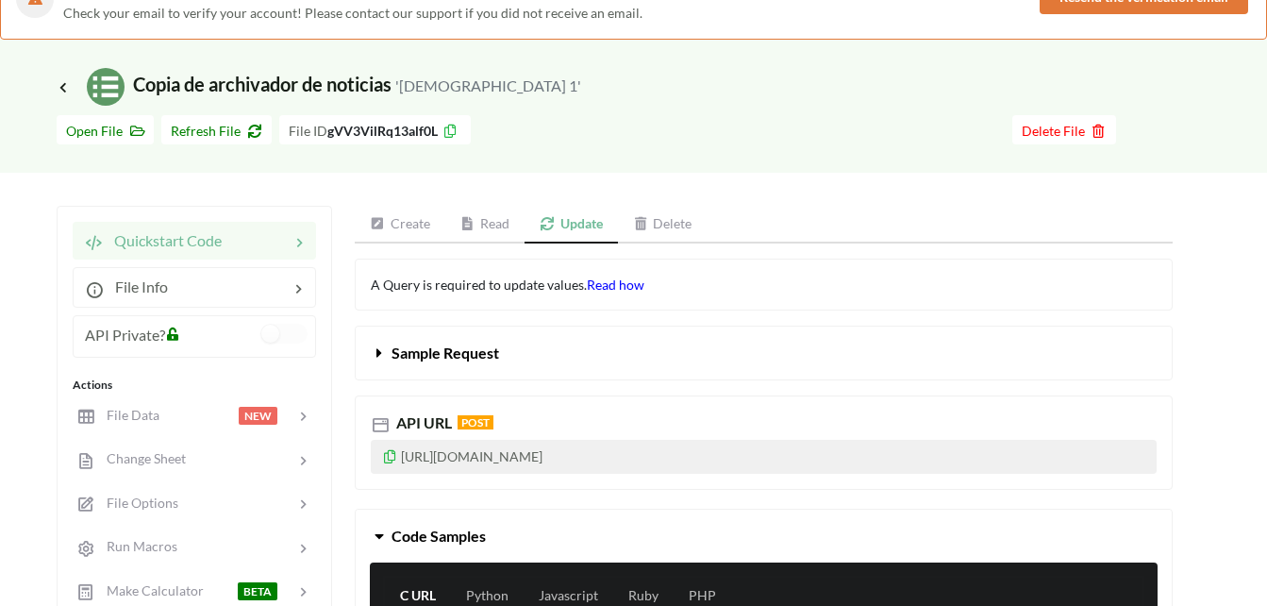
click at [607, 281] on span "Read how" at bounding box center [616, 285] width 58 height 16
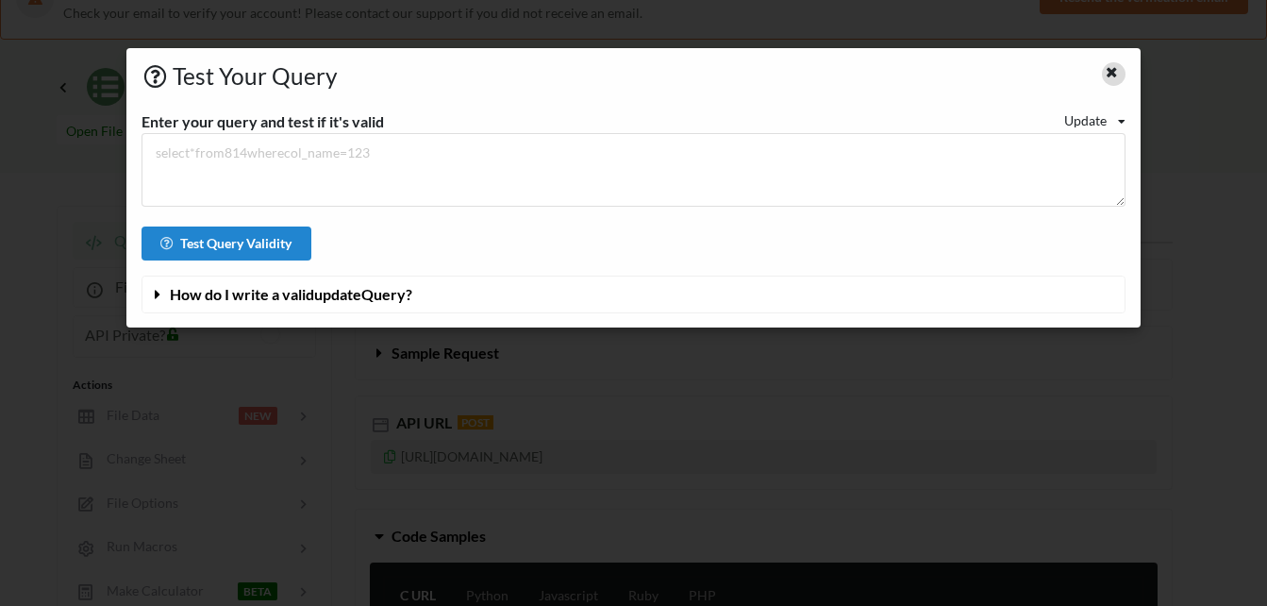
click at [1107, 66] on icon at bounding box center [1112, 69] width 16 height 13
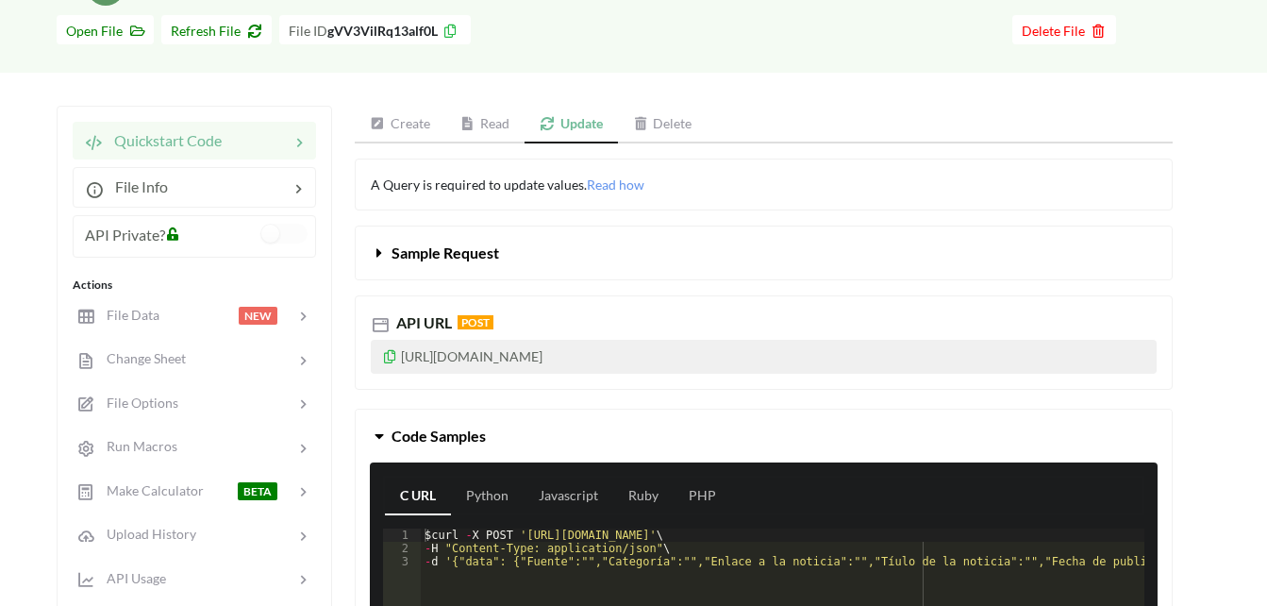
scroll to position [191, 0]
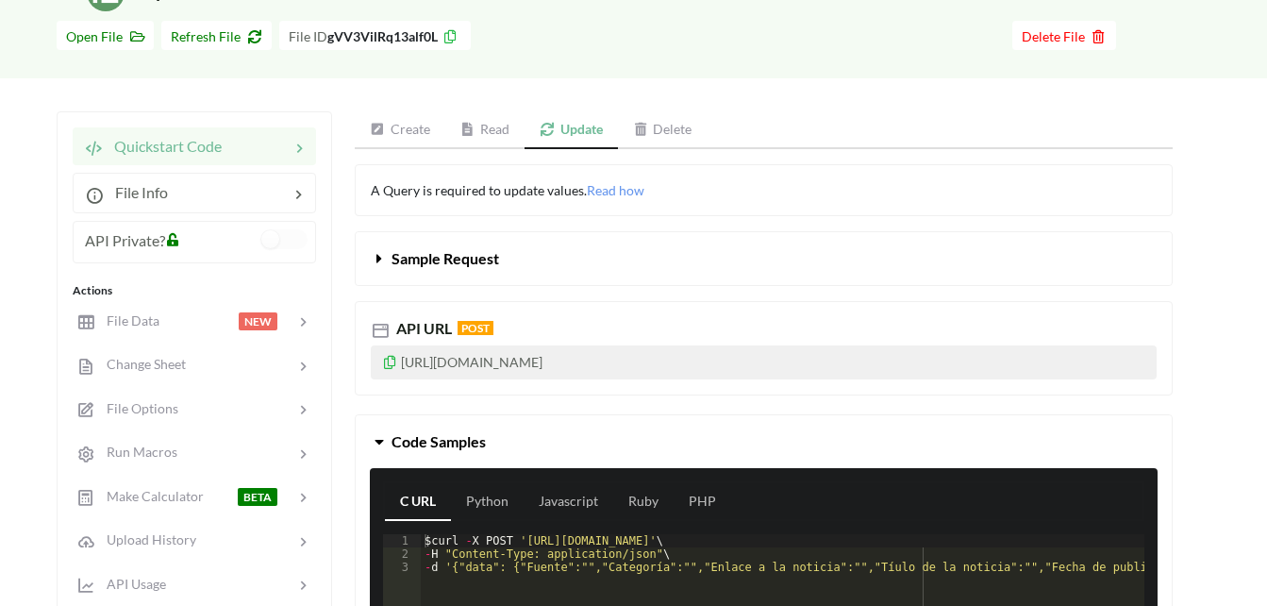
click at [284, 147] on div at bounding box center [256, 146] width 68 height 23
click at [225, 147] on div at bounding box center [256, 146] width 68 height 23
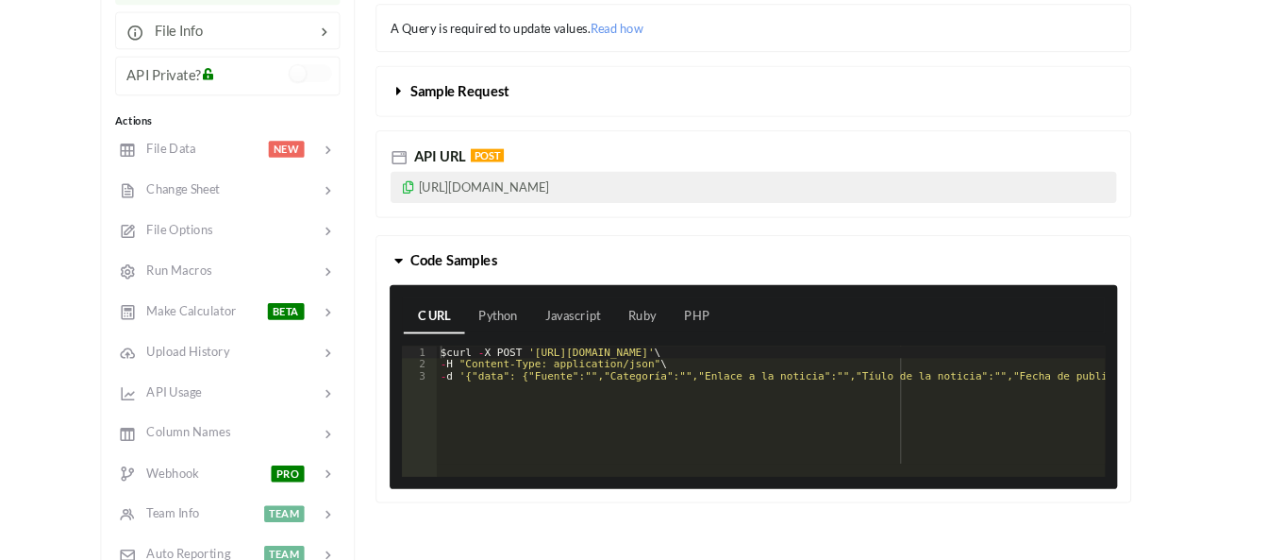
scroll to position [379, 0]
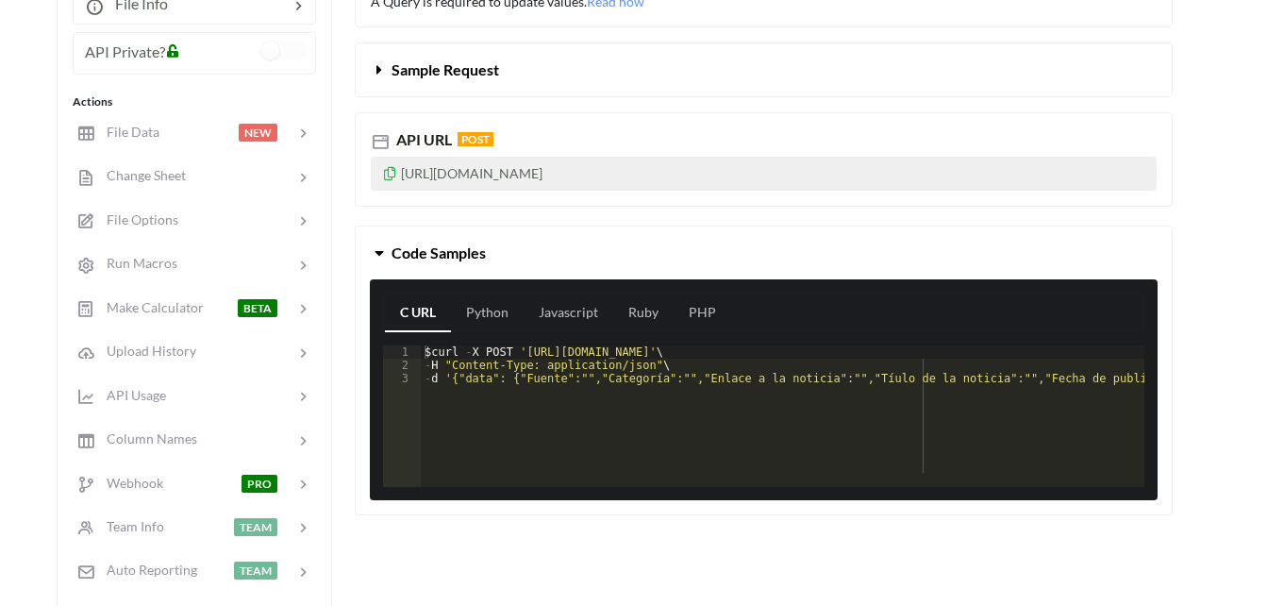
click at [638, 384] on div "$ curl - X POST 'https://api.apispreadsheets.com/data/gVV3VilRq13alf0L/' \ - H …" at bounding box center [1038, 422] width 1234 height 154
drag, startPoint x: 526, startPoint y: 352, endPoint x: 860, endPoint y: 355, distance: 334.1
click at [860, 355] on div "$ curl - X POST 'https://api.apispreadsheets.com/data/gVV3VilRq13alf0L/' \ - H …" at bounding box center [1038, 422] width 1234 height 154
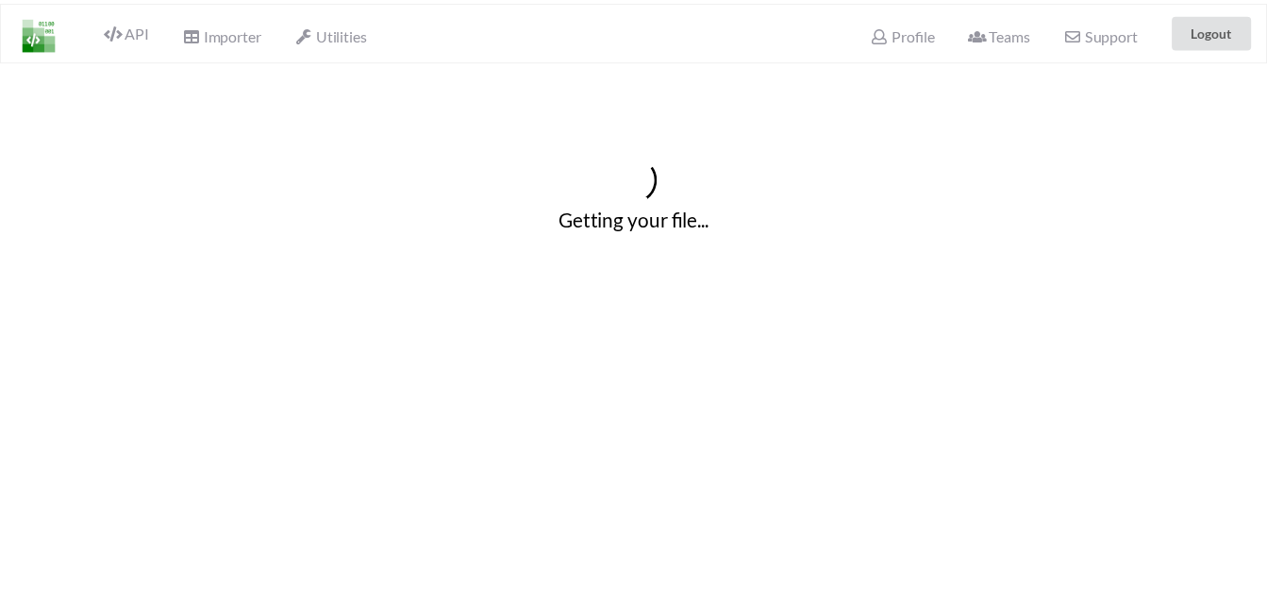
scroll to position [379, 0]
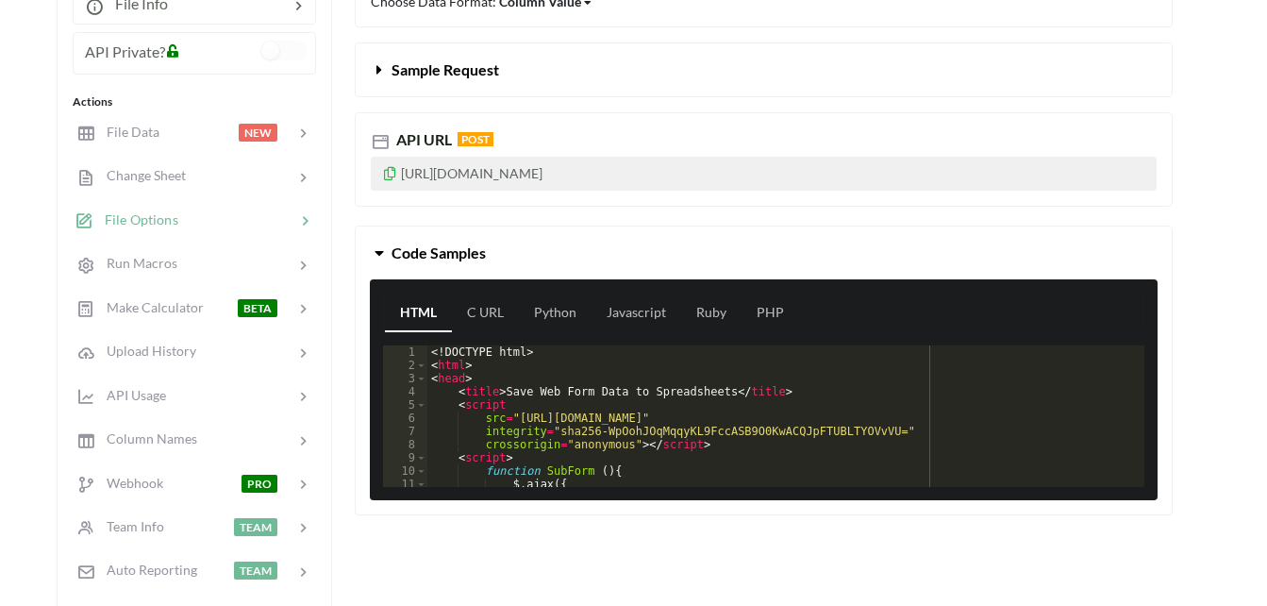
scroll to position [96, 0]
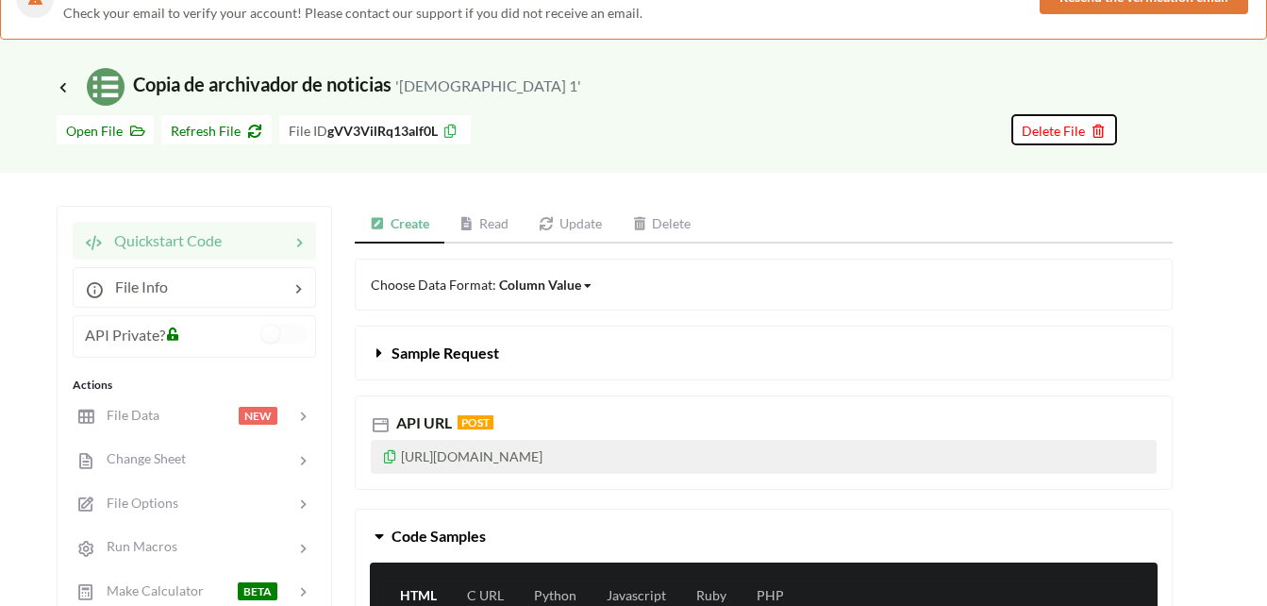
click at [1049, 130] on span "Delete File" at bounding box center [1064, 131] width 85 height 16
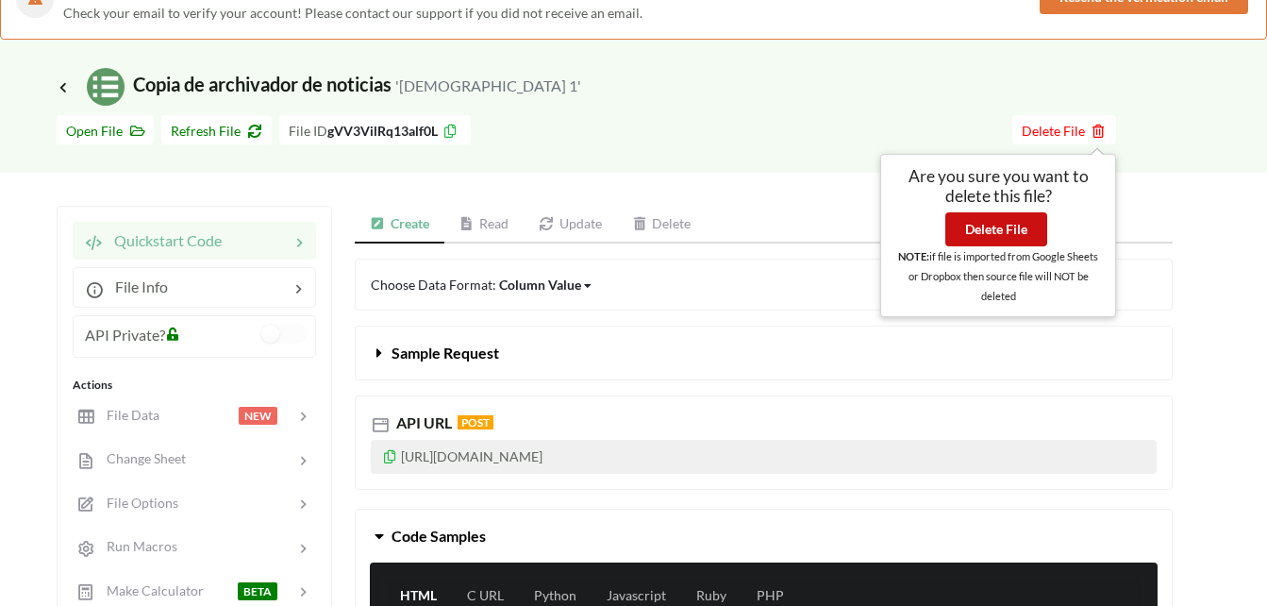
click at [1012, 242] on button "Delete File" at bounding box center [997, 229] width 102 height 34
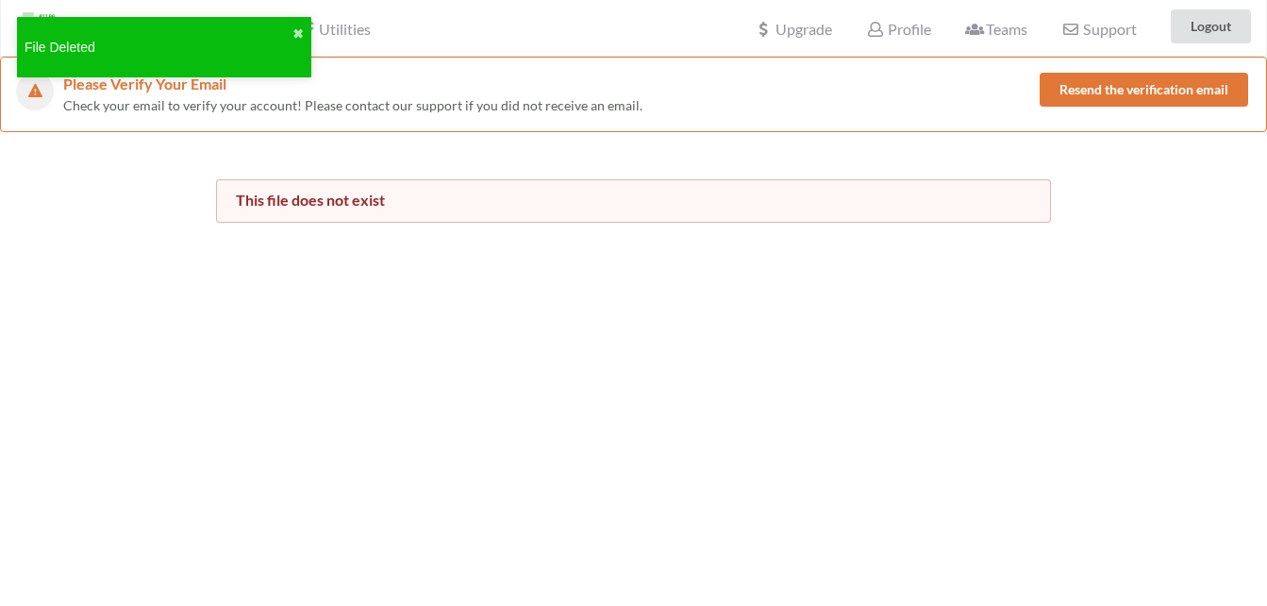
scroll to position [0, 0]
click at [298, 33] on button "✖" at bounding box center [298, 35] width 11 height 20
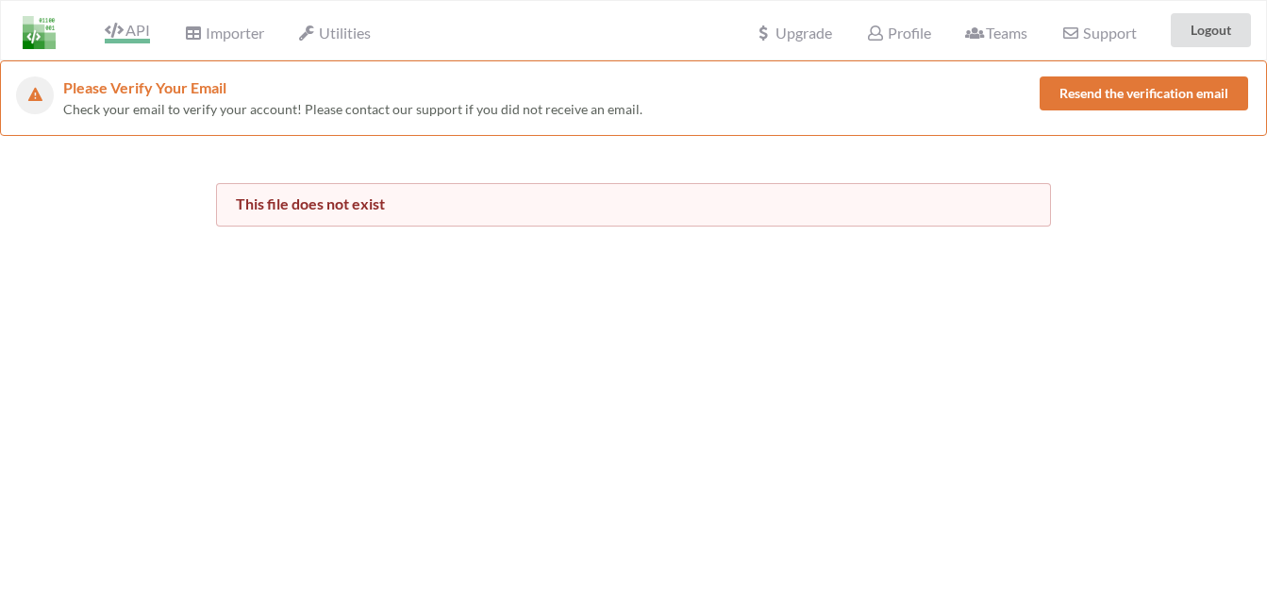
click at [130, 30] on span "API" at bounding box center [127, 32] width 45 height 23
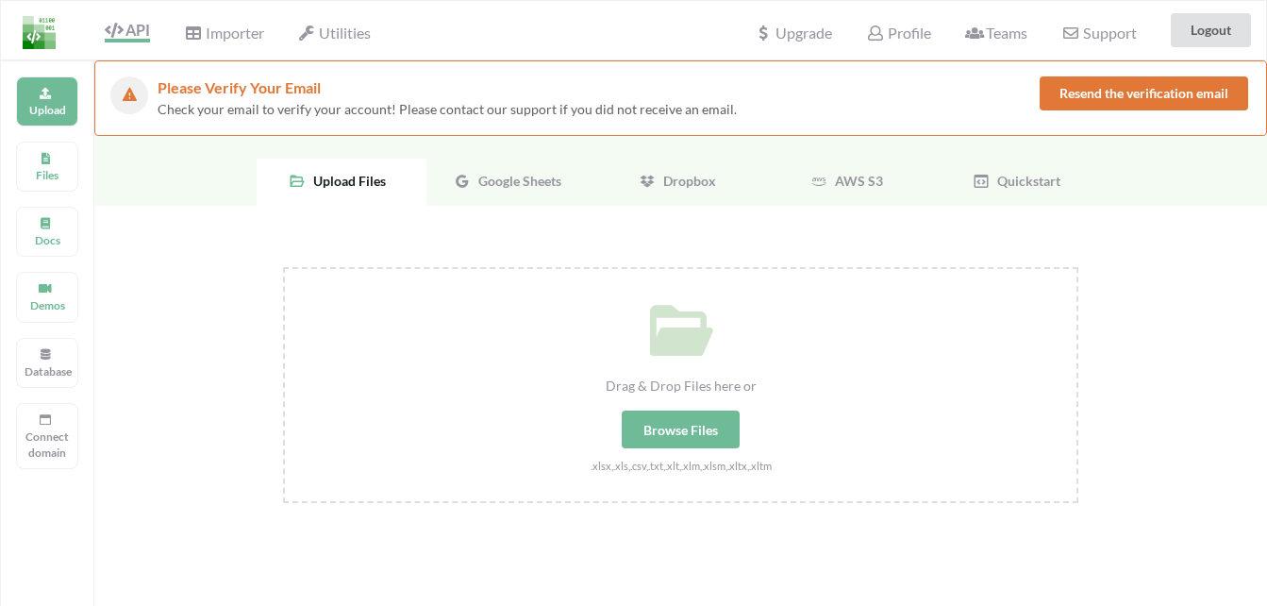
click at [667, 423] on div "Browse Files" at bounding box center [681, 430] width 118 height 38
click at [283, 267] on input "Drag & Drop Files here or Browse Files .xlsx,.xls,.csv,.txt,.xlt,.xlm,.xlsm,.xl…" at bounding box center [283, 267] width 0 height 0
click at [489, 179] on span "Google Sheets" at bounding box center [516, 181] width 91 height 16
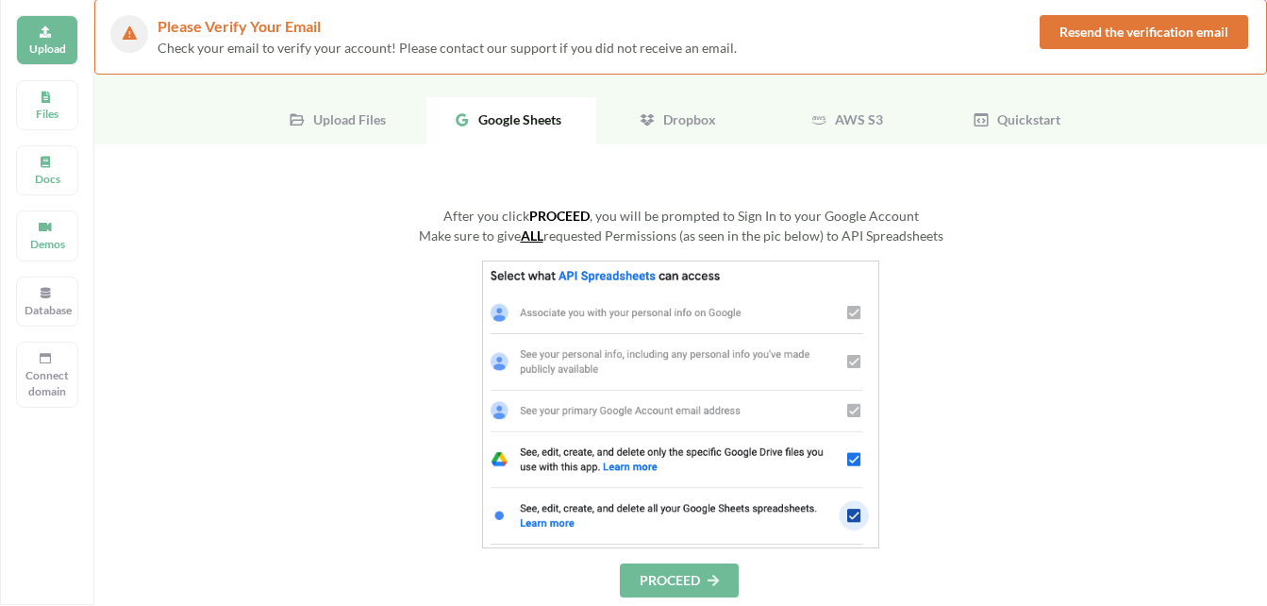
scroll to position [94, 0]
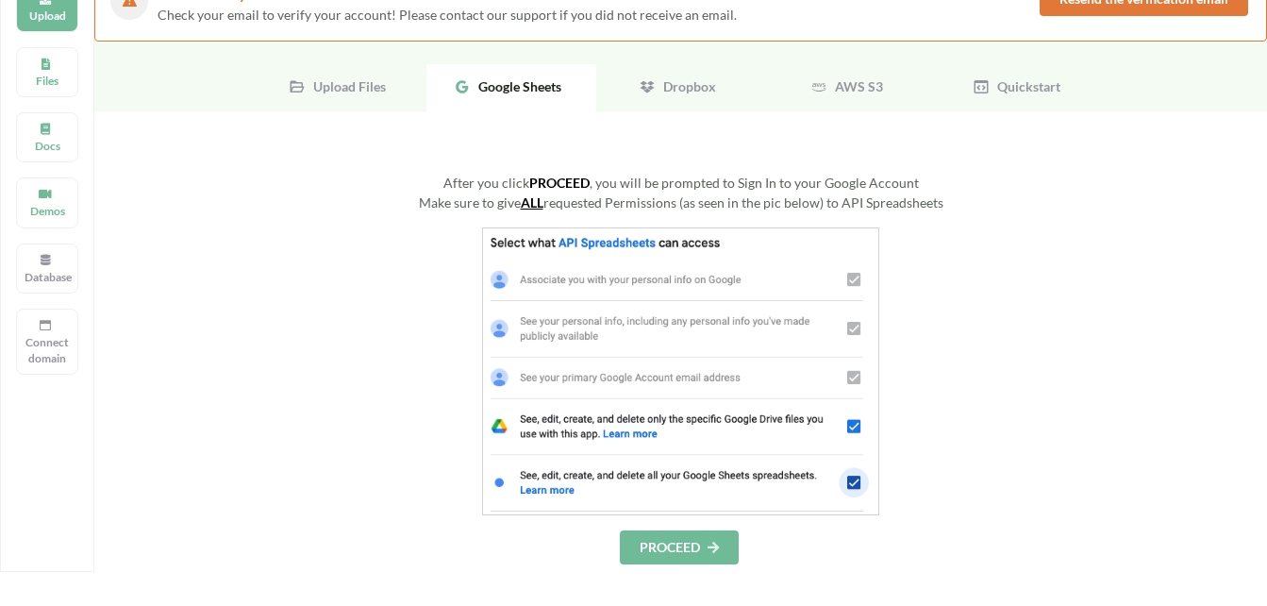
click at [703, 553] on button "PROCEED" at bounding box center [679, 547] width 119 height 34
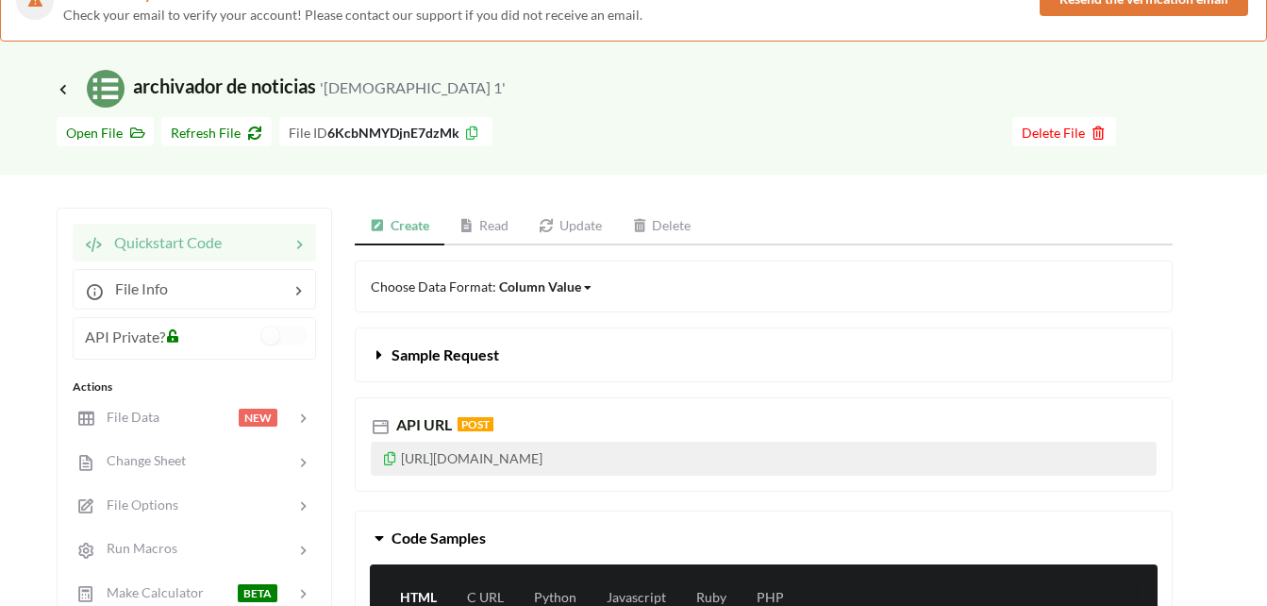
click at [386, 458] on icon at bounding box center [390, 455] width 16 height 13
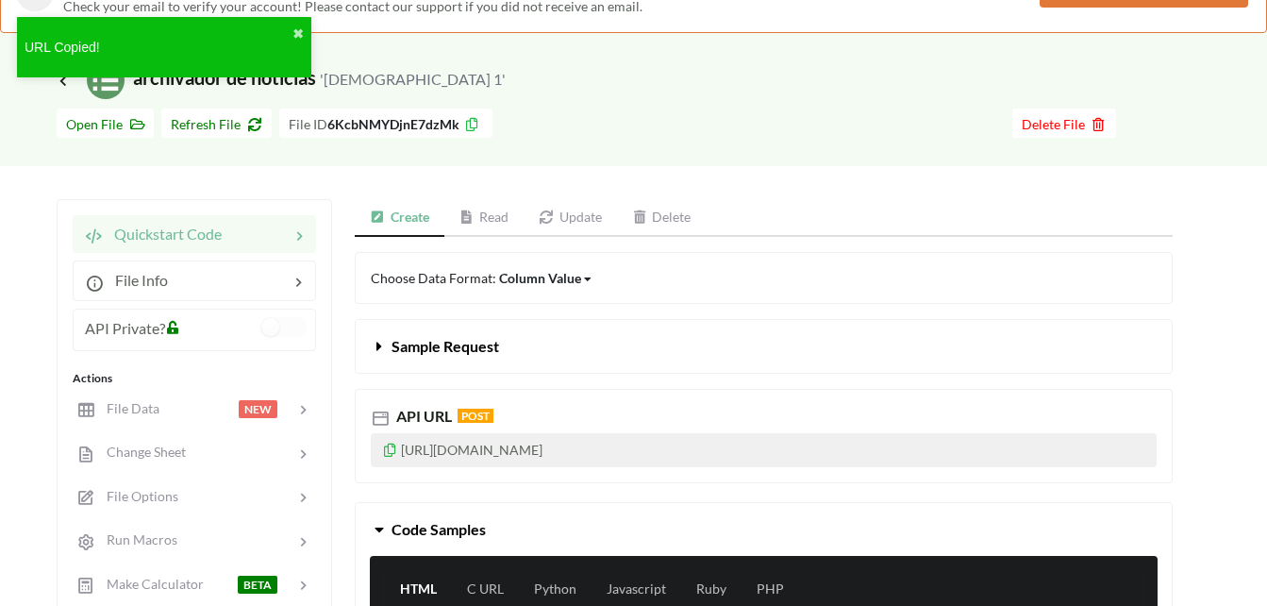
scroll to position [94, 0]
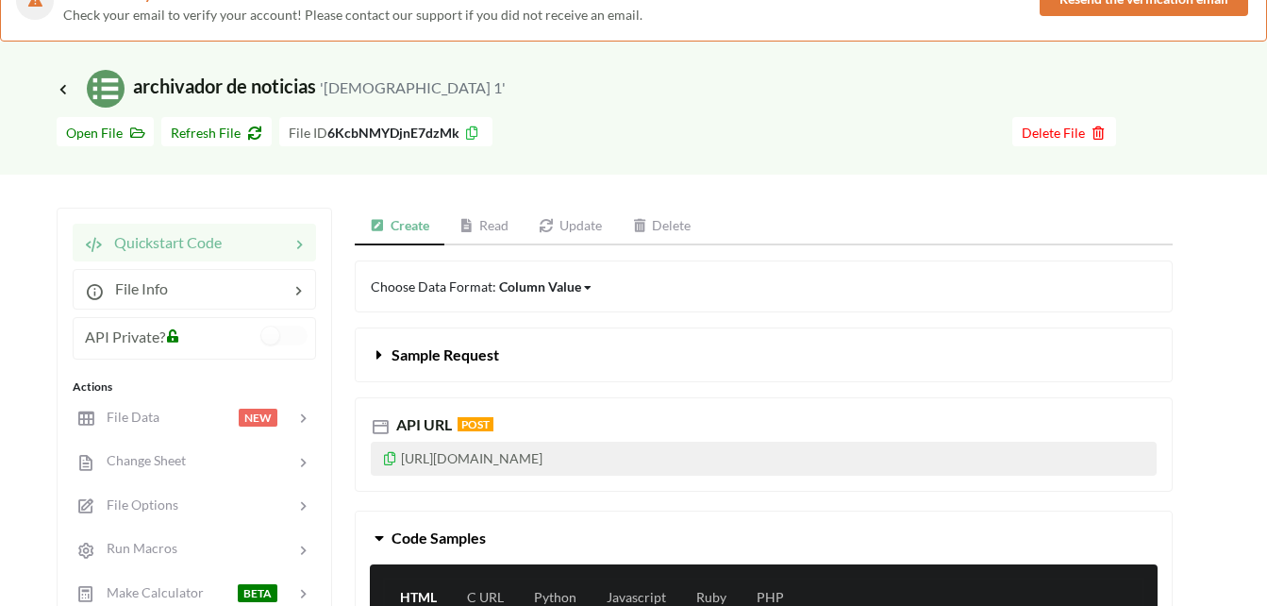
click at [1189, 129] on div at bounding box center [1163, 131] width 94 height 29
click at [392, 462] on icon at bounding box center [390, 455] width 16 height 13
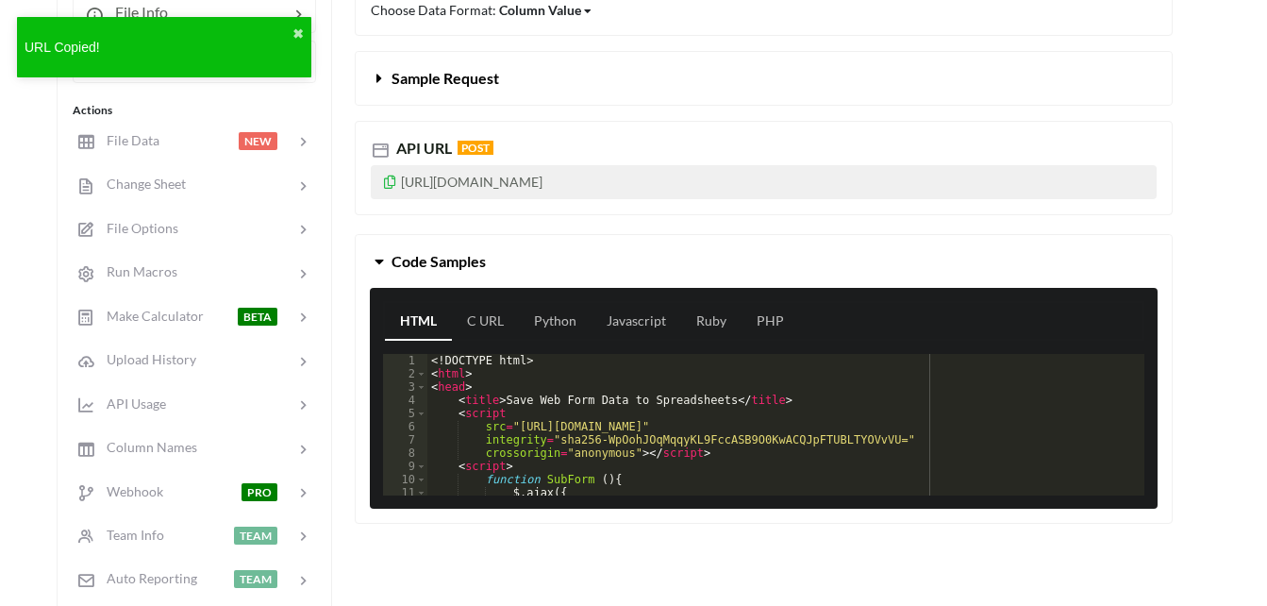
scroll to position [378, 0]
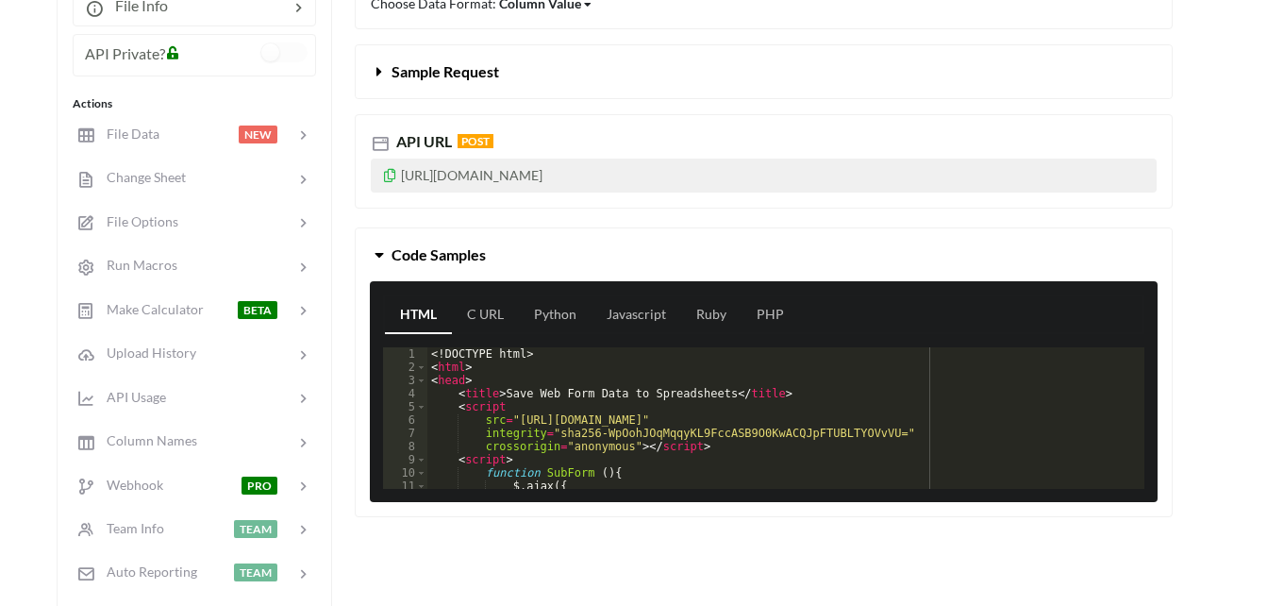
drag, startPoint x: 405, startPoint y: 175, endPoint x: 659, endPoint y: 178, distance: 253.9
click at [659, 178] on p "[URL][DOMAIN_NAME]" at bounding box center [764, 176] width 786 height 34
drag, startPoint x: 659, startPoint y: 178, endPoint x: 751, endPoint y: 176, distance: 92.5
click at [751, 176] on p "[URL][DOMAIN_NAME]" at bounding box center [764, 176] width 786 height 34
drag, startPoint x: 746, startPoint y: 173, endPoint x: 402, endPoint y: 175, distance: 343.5
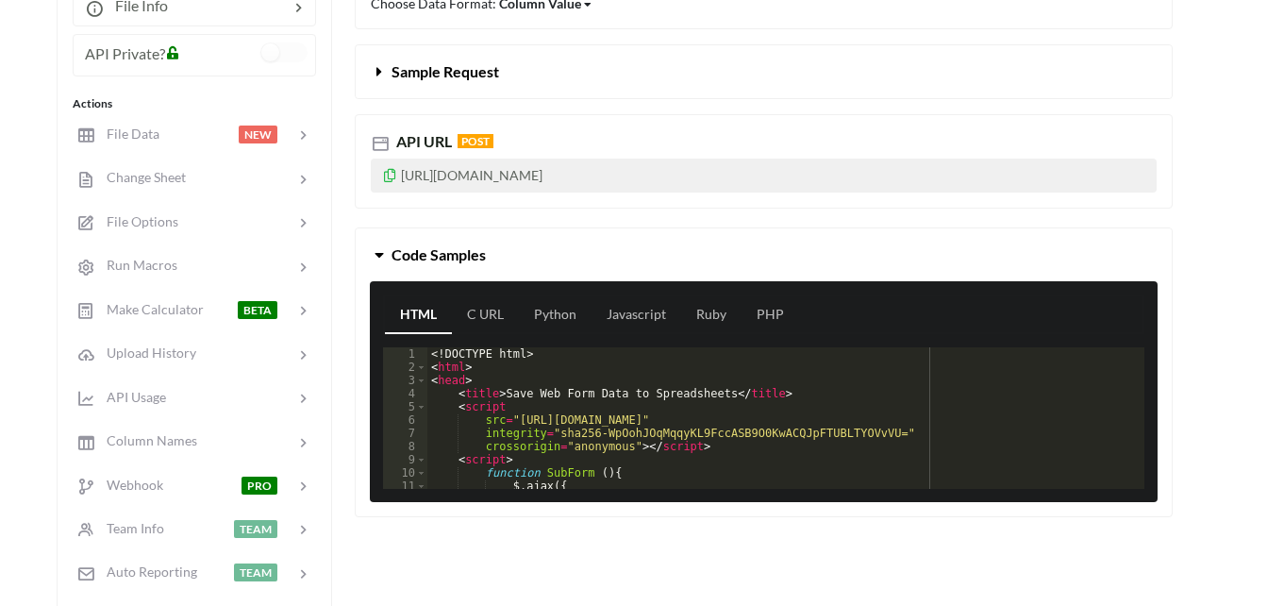
click at [402, 175] on p "[URL][DOMAIN_NAME]" at bounding box center [764, 176] width 786 height 34
copy p "[URL][DOMAIN_NAME]"
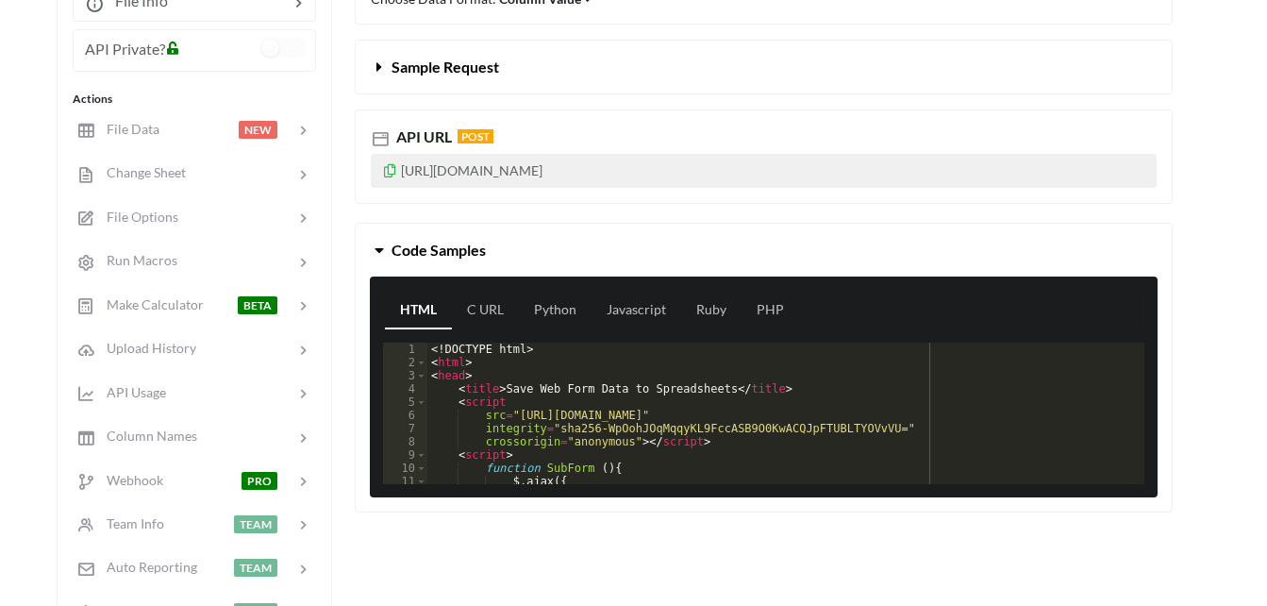
scroll to position [189, 0]
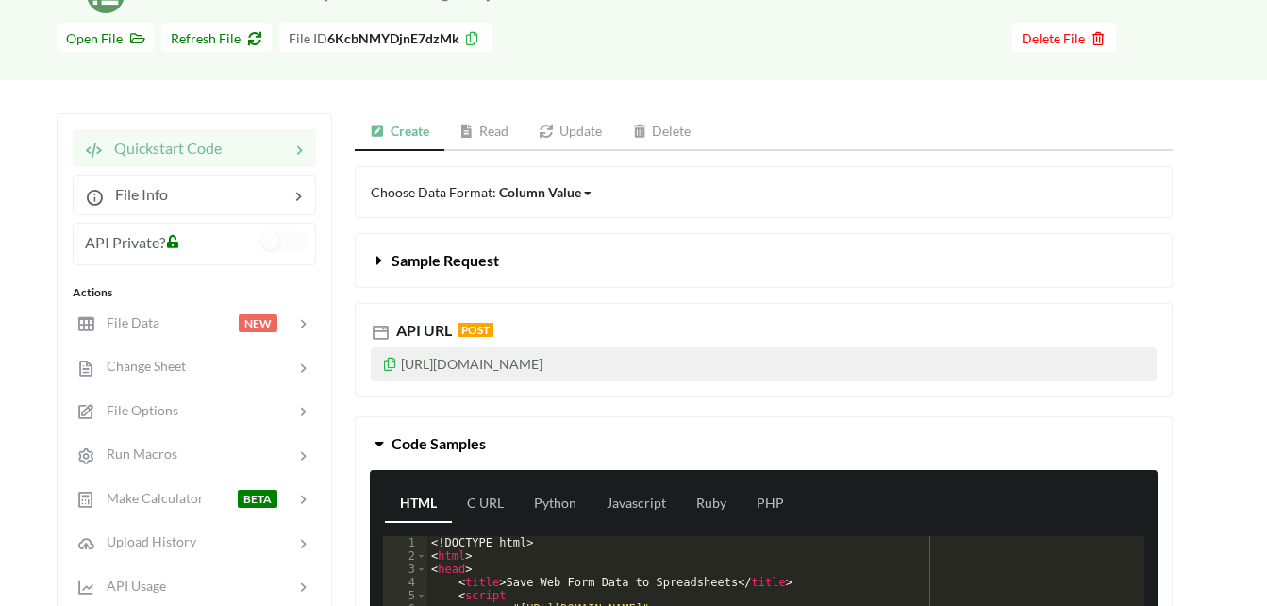
click at [388, 362] on icon at bounding box center [390, 361] width 16 height 13
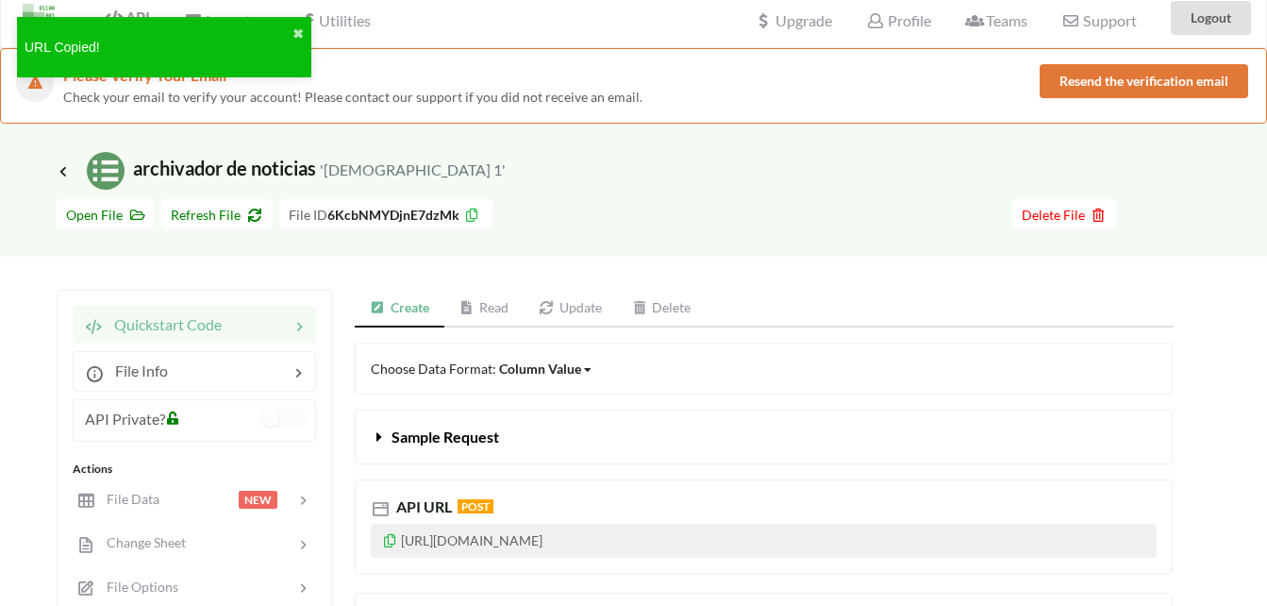
scroll to position [0, 0]
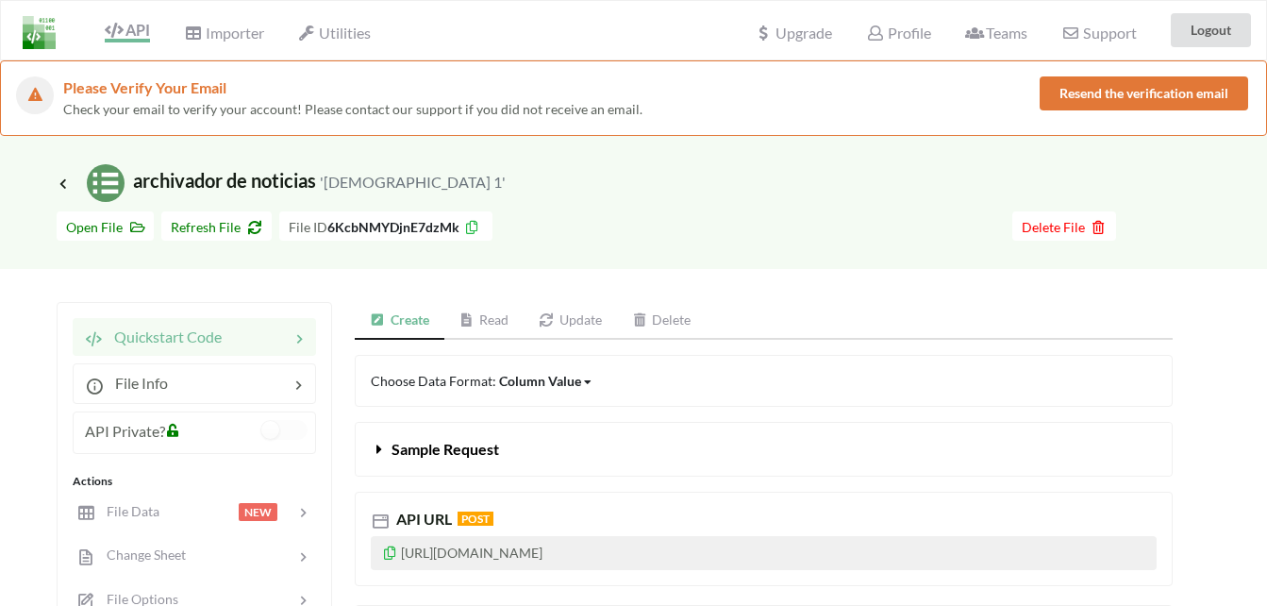
drag, startPoint x: 389, startPoint y: 558, endPoint x: 381, endPoint y: 492, distance: 66.5
click at [389, 557] on icon at bounding box center [390, 550] width 16 height 13
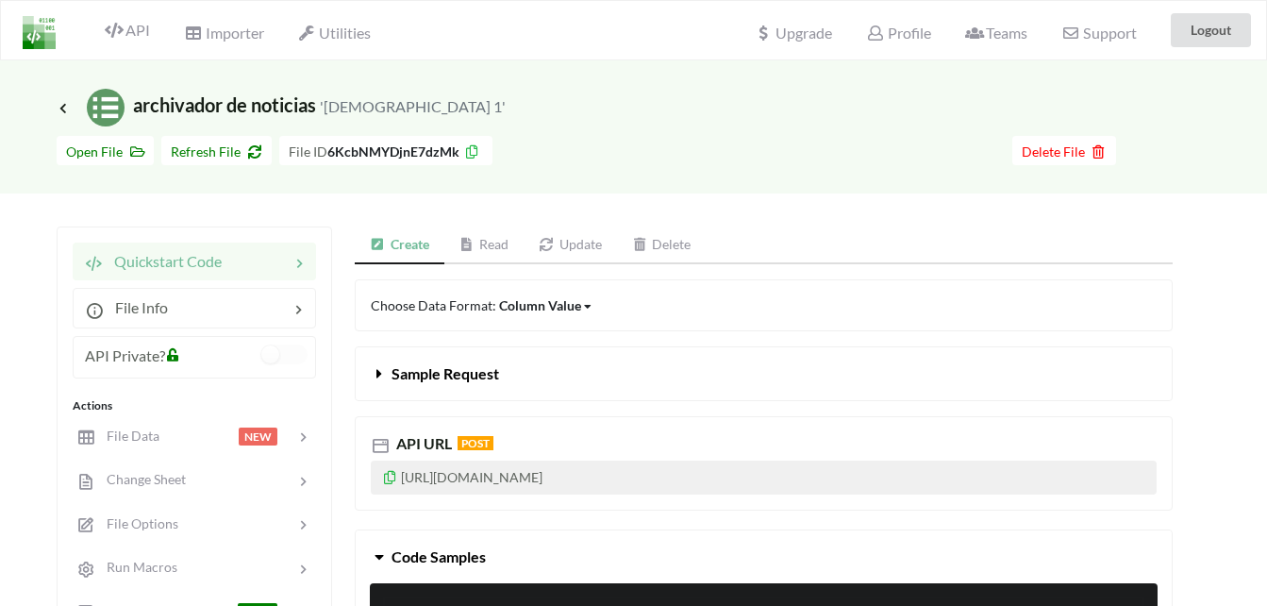
click at [393, 473] on icon at bounding box center [390, 474] width 16 height 13
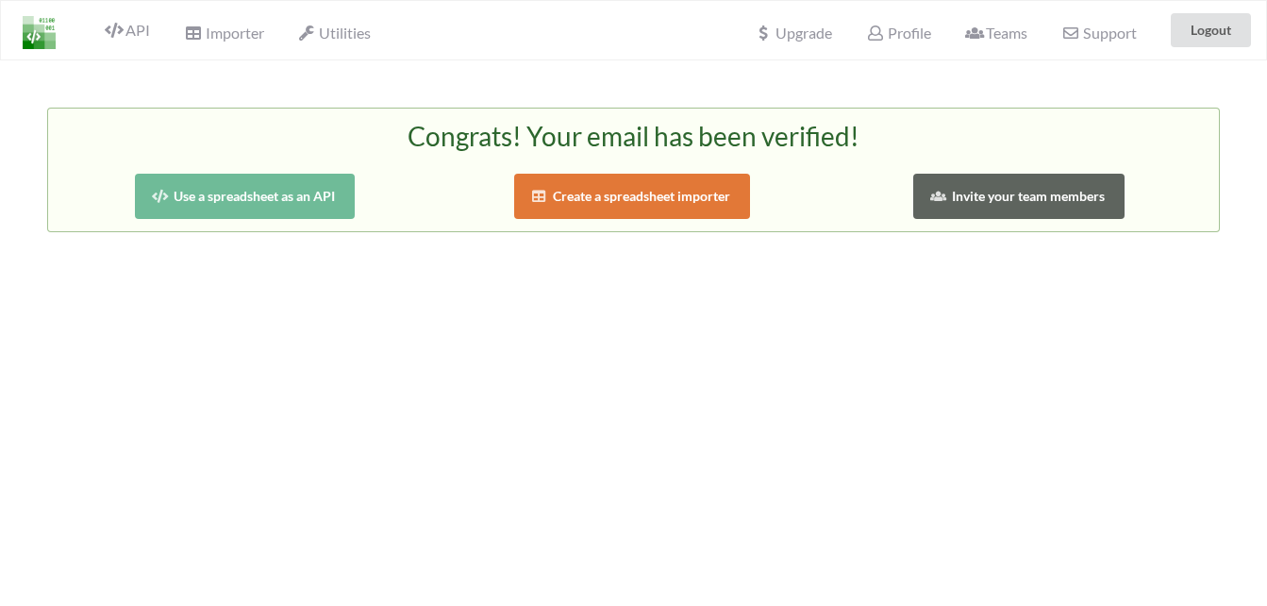
click at [293, 200] on button "Use a spreadsheet as an API" at bounding box center [245, 196] width 220 height 45
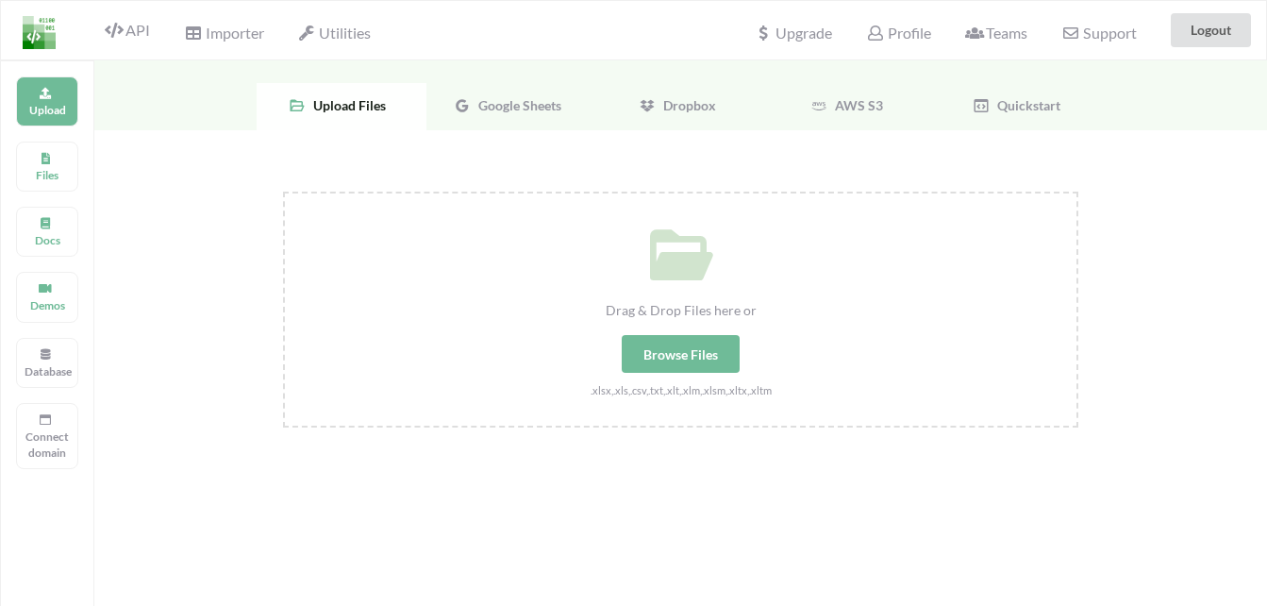
click at [33, 34] on img at bounding box center [39, 32] width 33 height 33
click at [53, 155] on div "Files" at bounding box center [47, 167] width 62 height 50
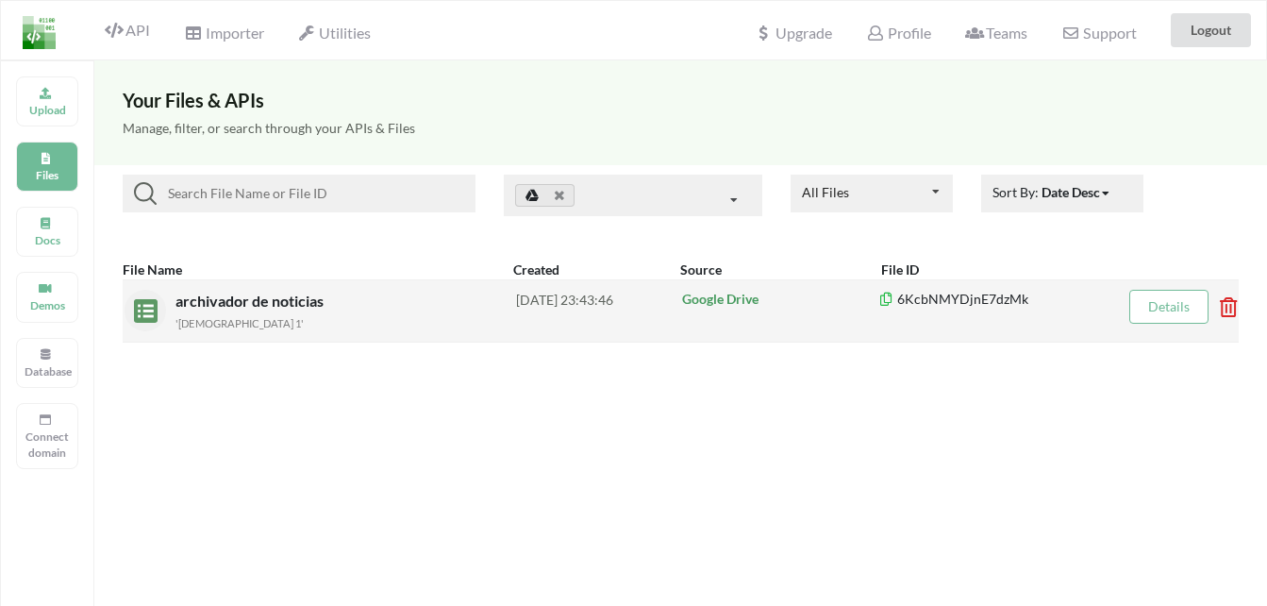
click at [930, 294] on p "6KcbNMYDjnE7dzMk" at bounding box center [1000, 299] width 242 height 19
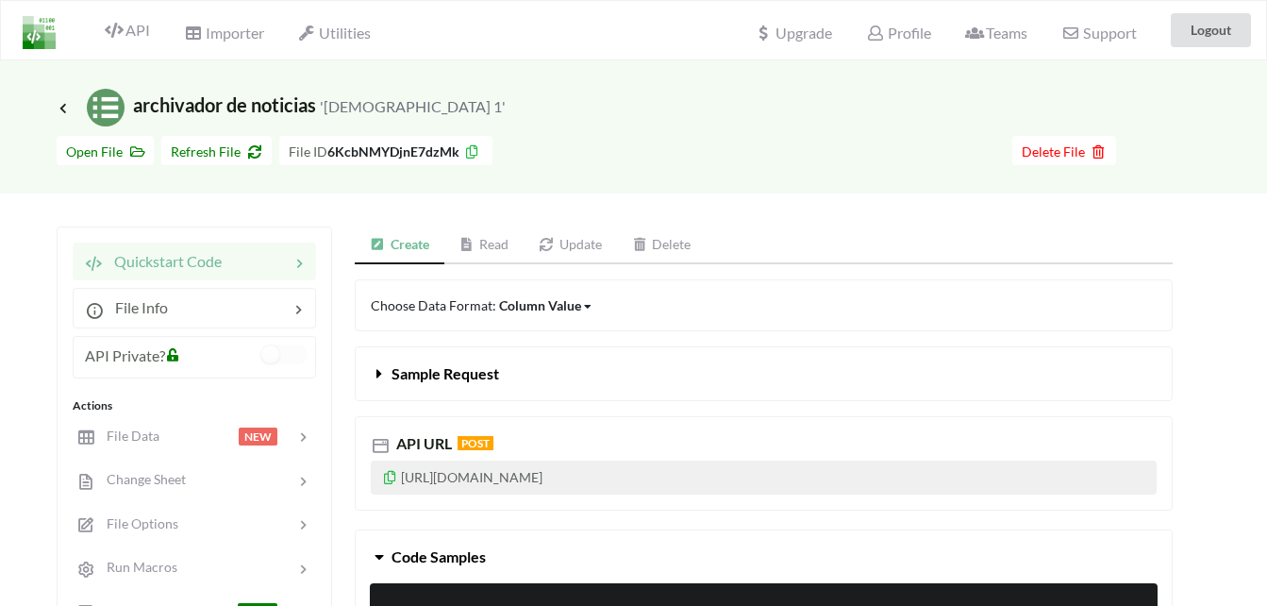
click at [389, 476] on icon at bounding box center [390, 474] width 16 height 13
drag, startPoint x: 388, startPoint y: 473, endPoint x: 643, endPoint y: 583, distance: 277.7
click at [391, 472] on icon at bounding box center [390, 474] width 16 height 13
